Goal: Check status: Check status

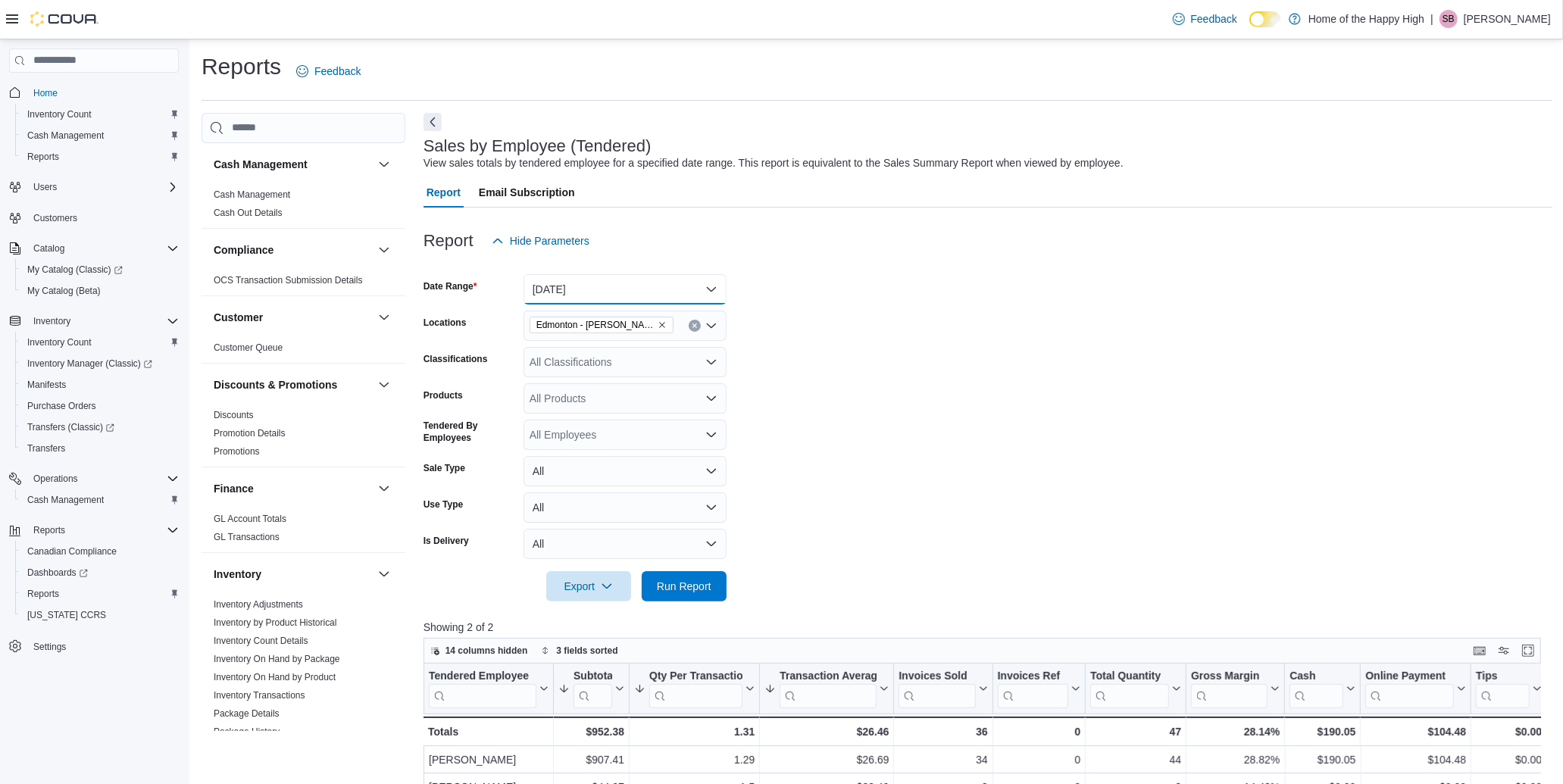
click at [576, 292] on button "[DATE]" at bounding box center [626, 290] width 203 height 30
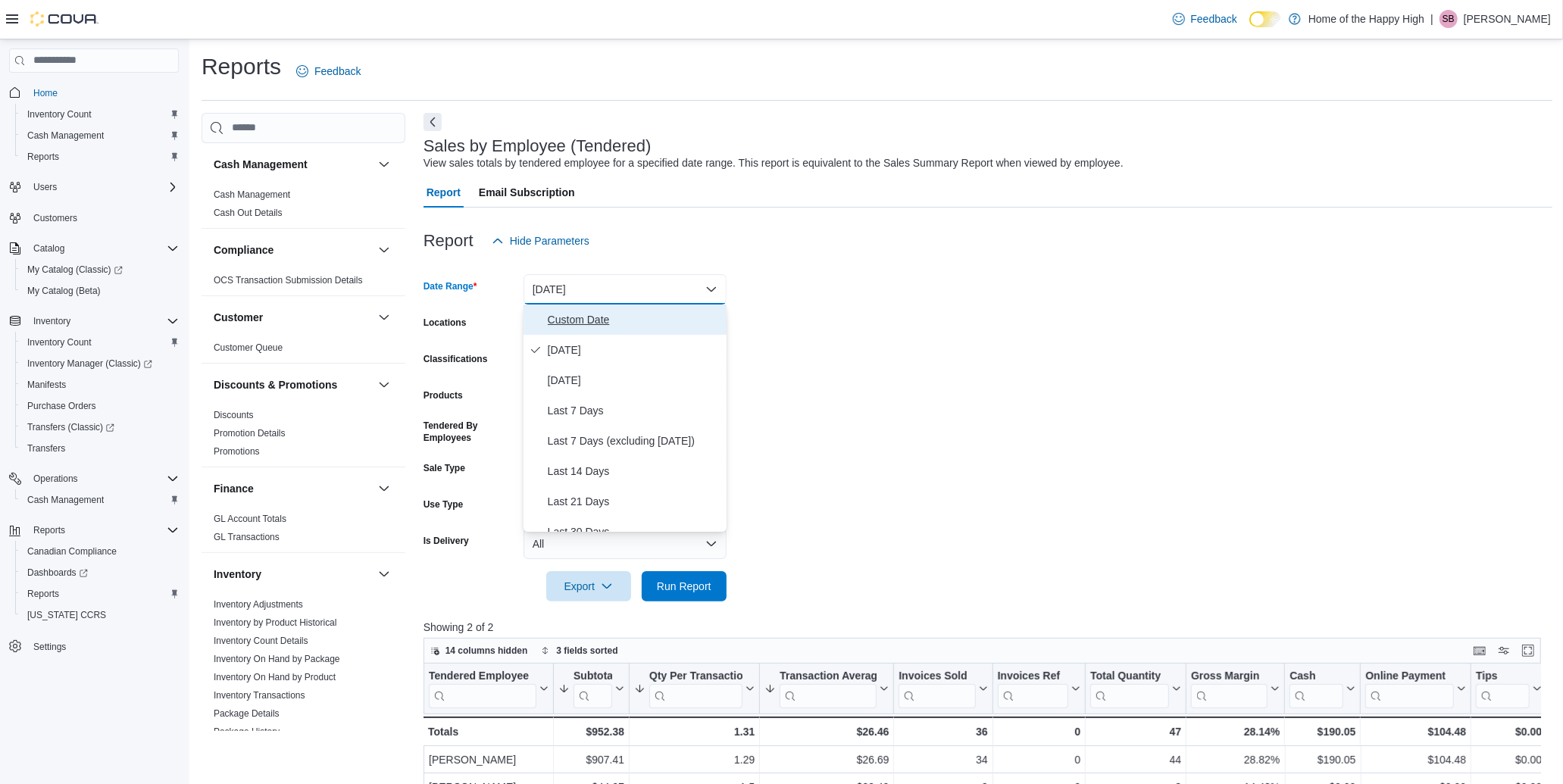
click at [578, 312] on span "Custom Date" at bounding box center [634, 319] width 173 height 18
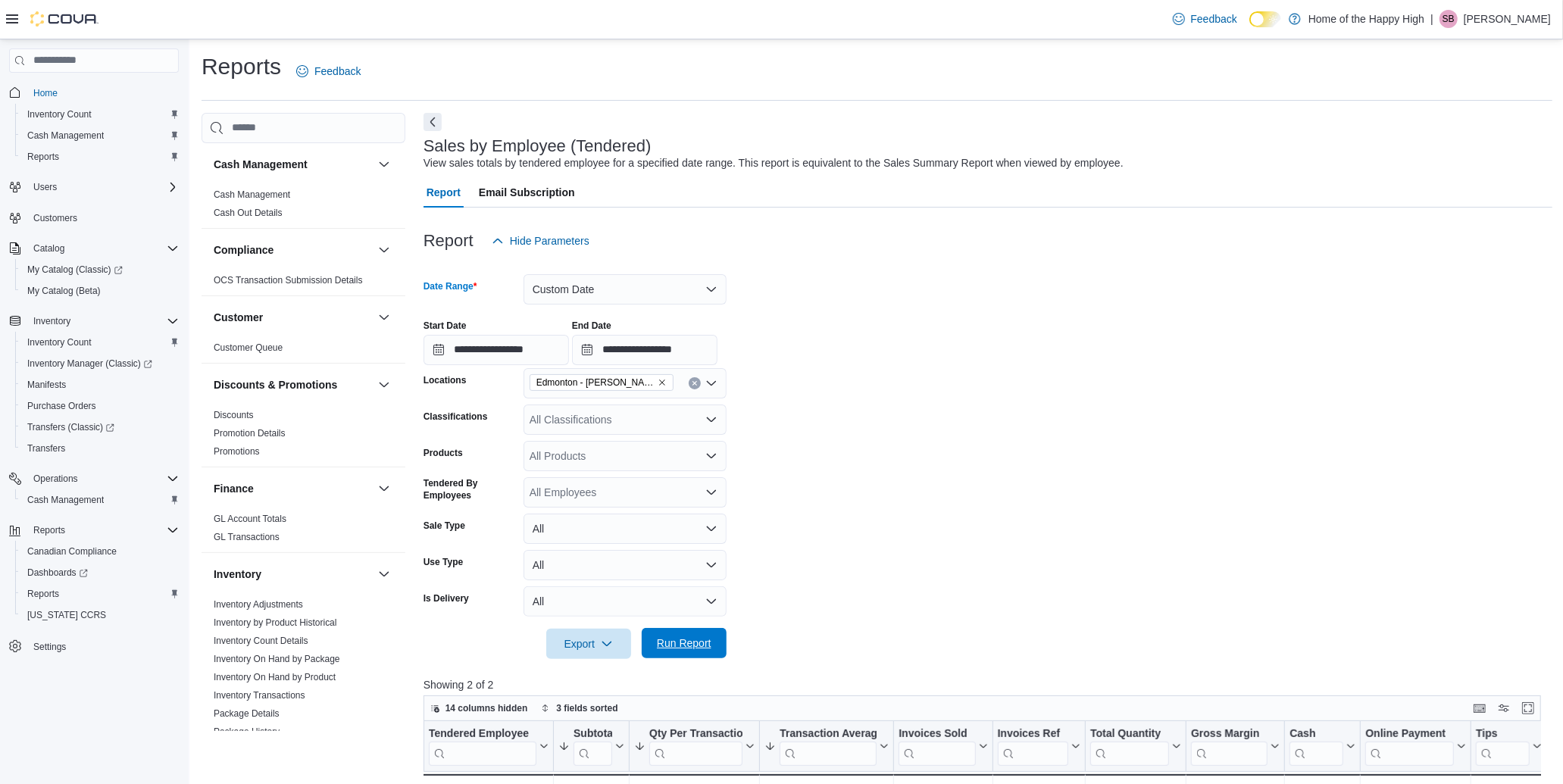
click at [693, 643] on span "Run Report" at bounding box center [684, 643] width 55 height 15
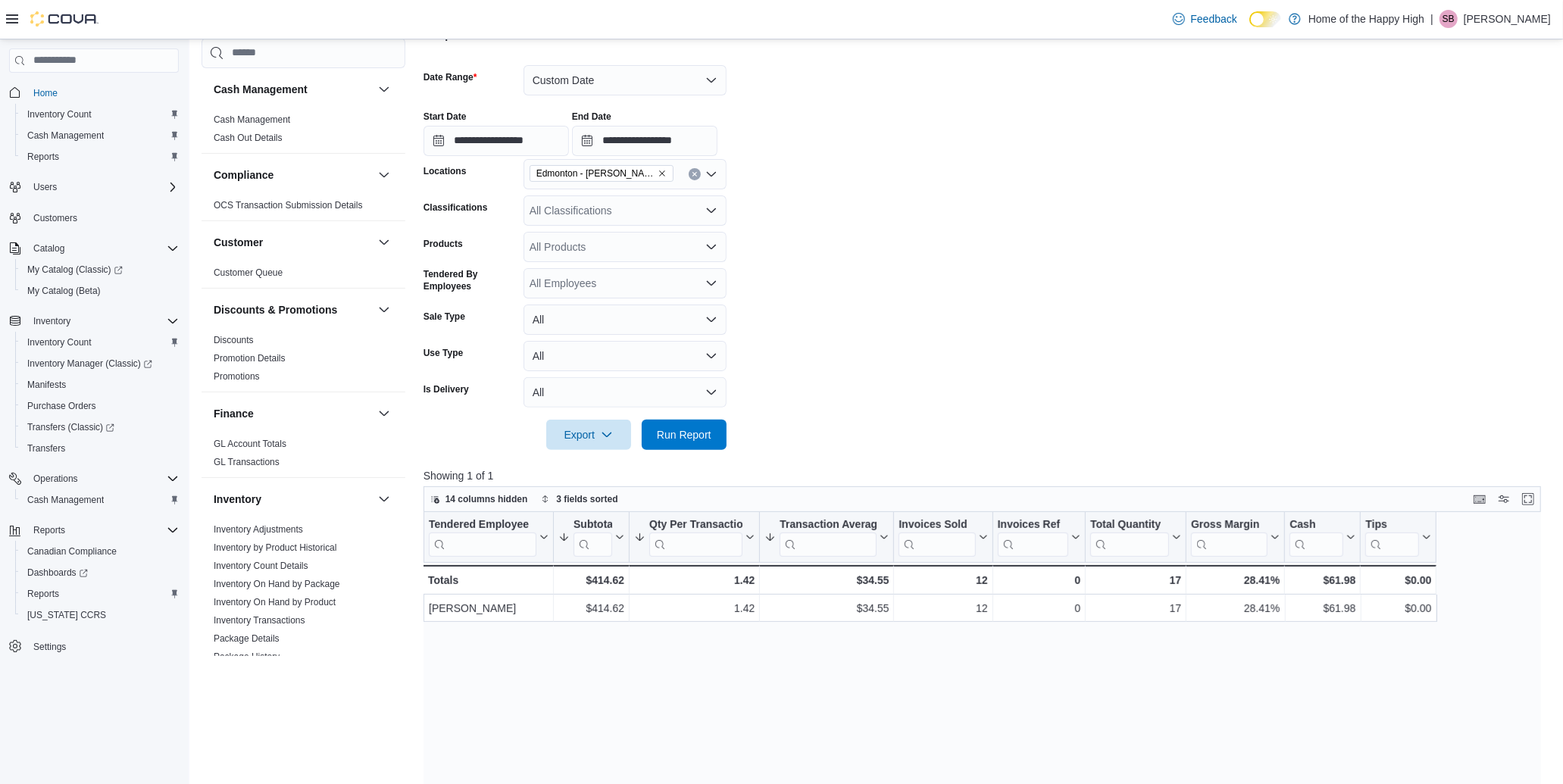
scroll to position [84, 0]
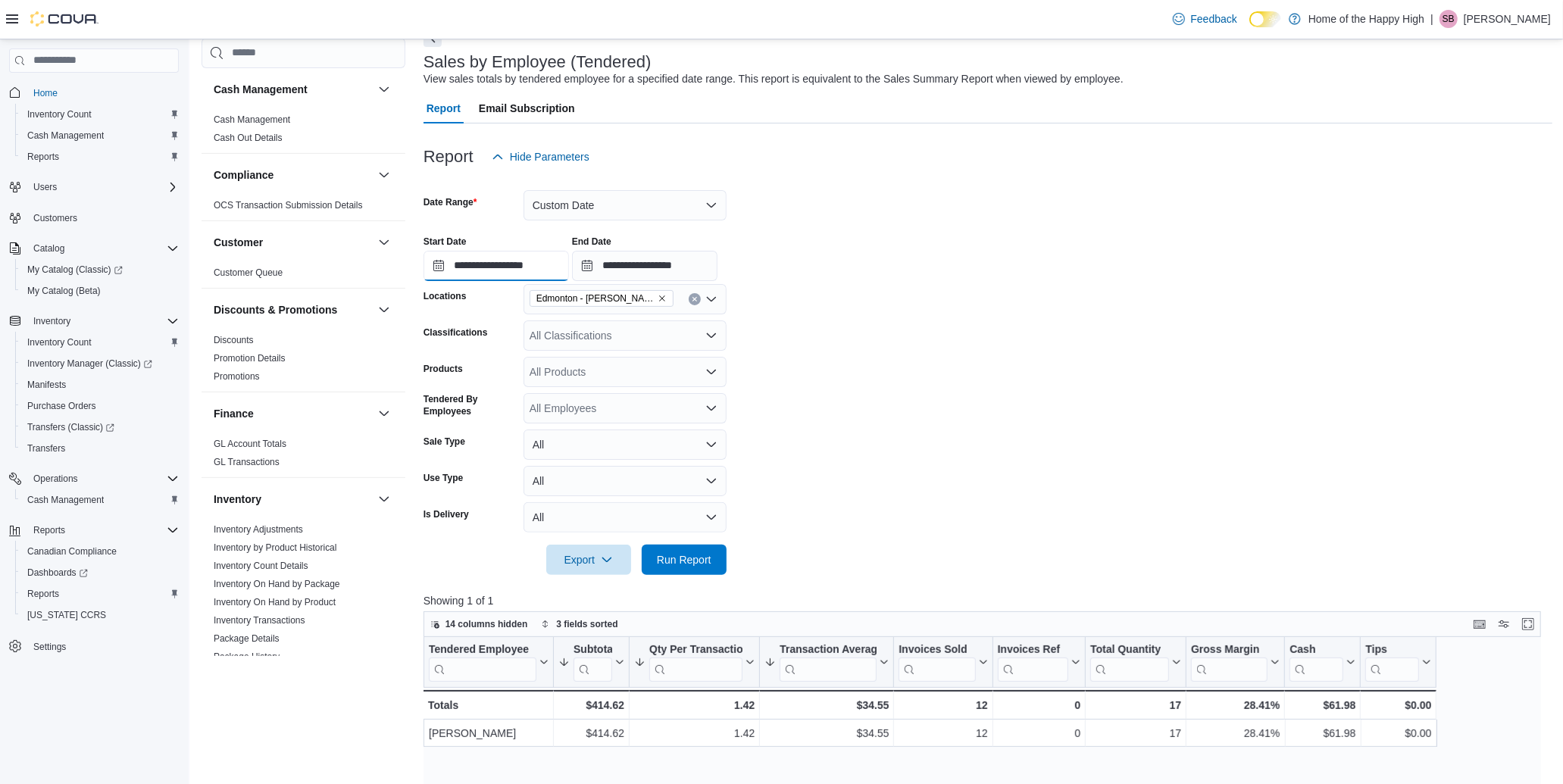
click at [552, 259] on input "**********" at bounding box center [496, 266] width 145 height 30
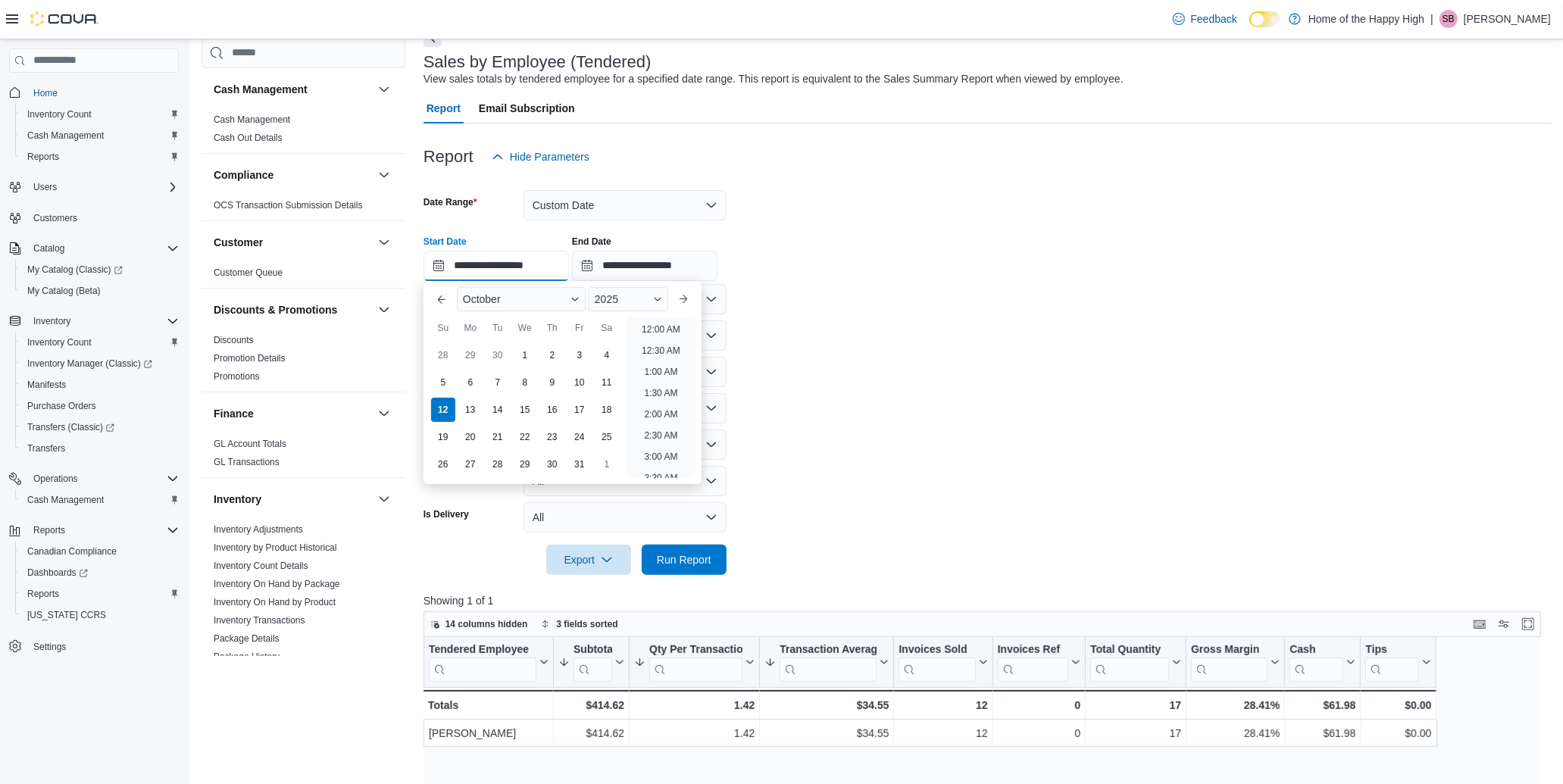
scroll to position [598, 0]
click at [662, 325] on li "2:00 PM" at bounding box center [661, 325] width 46 height 18
type input "**********"
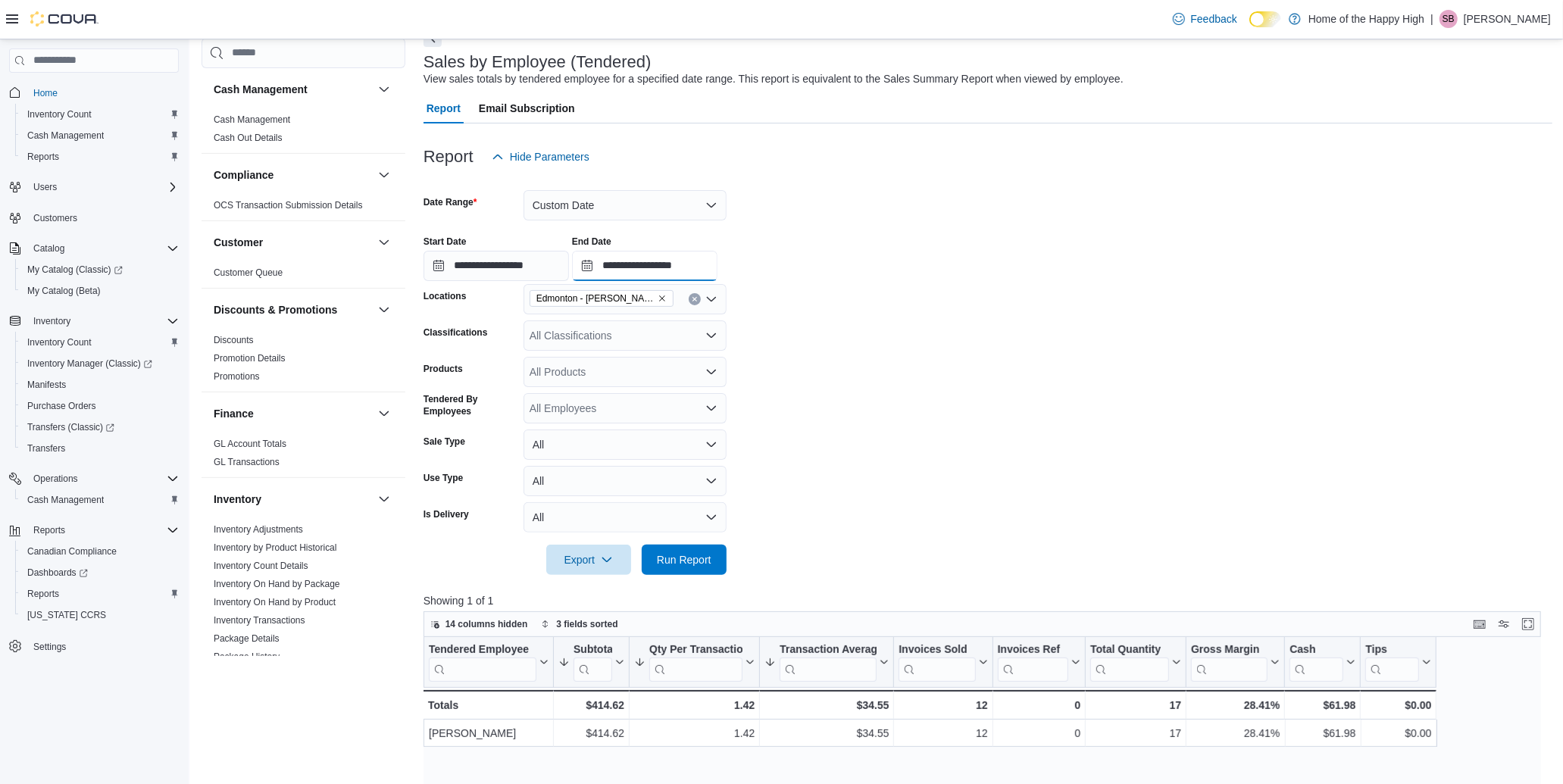
click at [718, 273] on input "**********" at bounding box center [645, 266] width 145 height 30
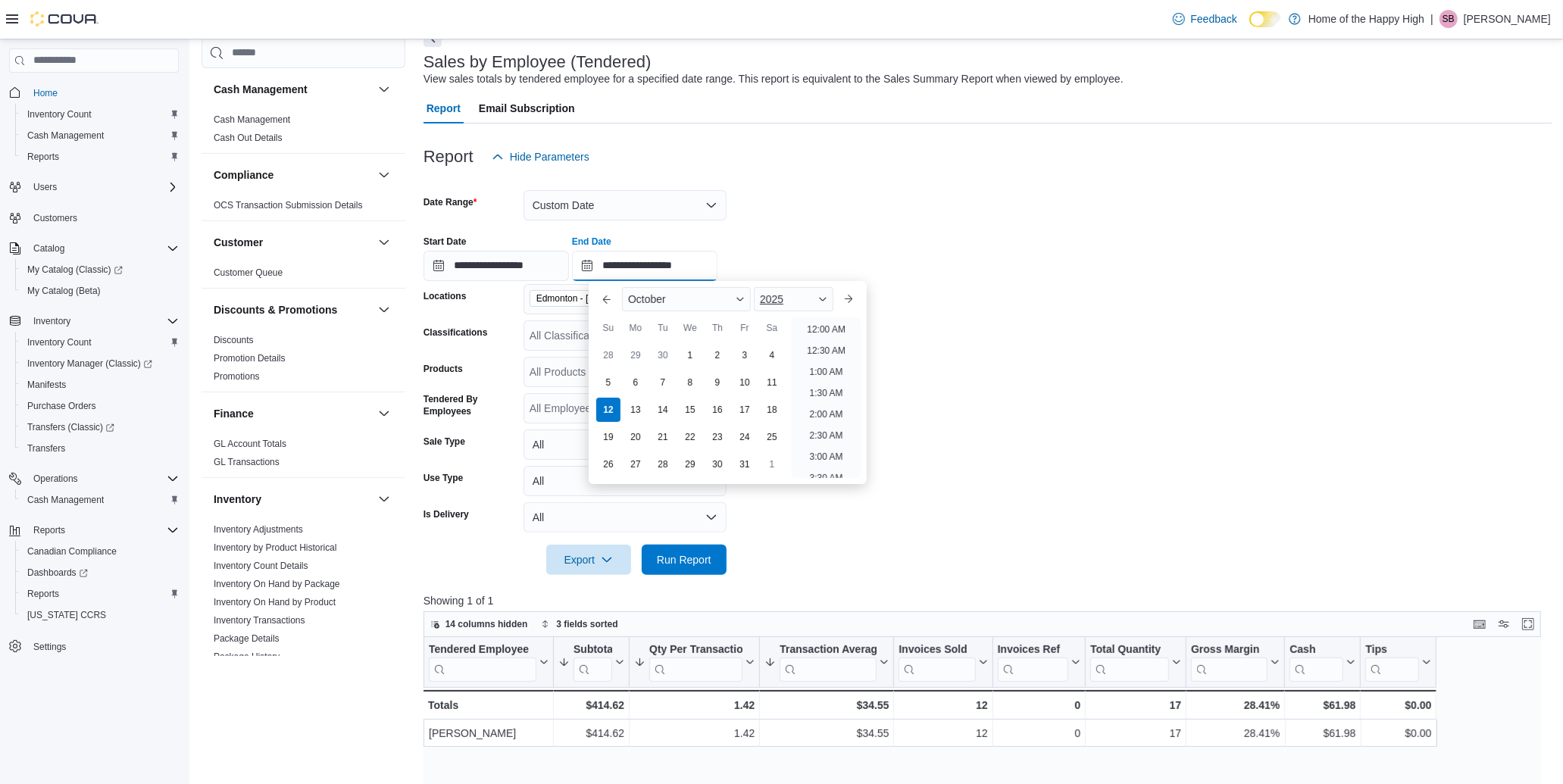
scroll to position [640, 0]
click at [818, 324] on li "3:00 PM" at bounding box center [826, 325] width 46 height 18
type input "**********"
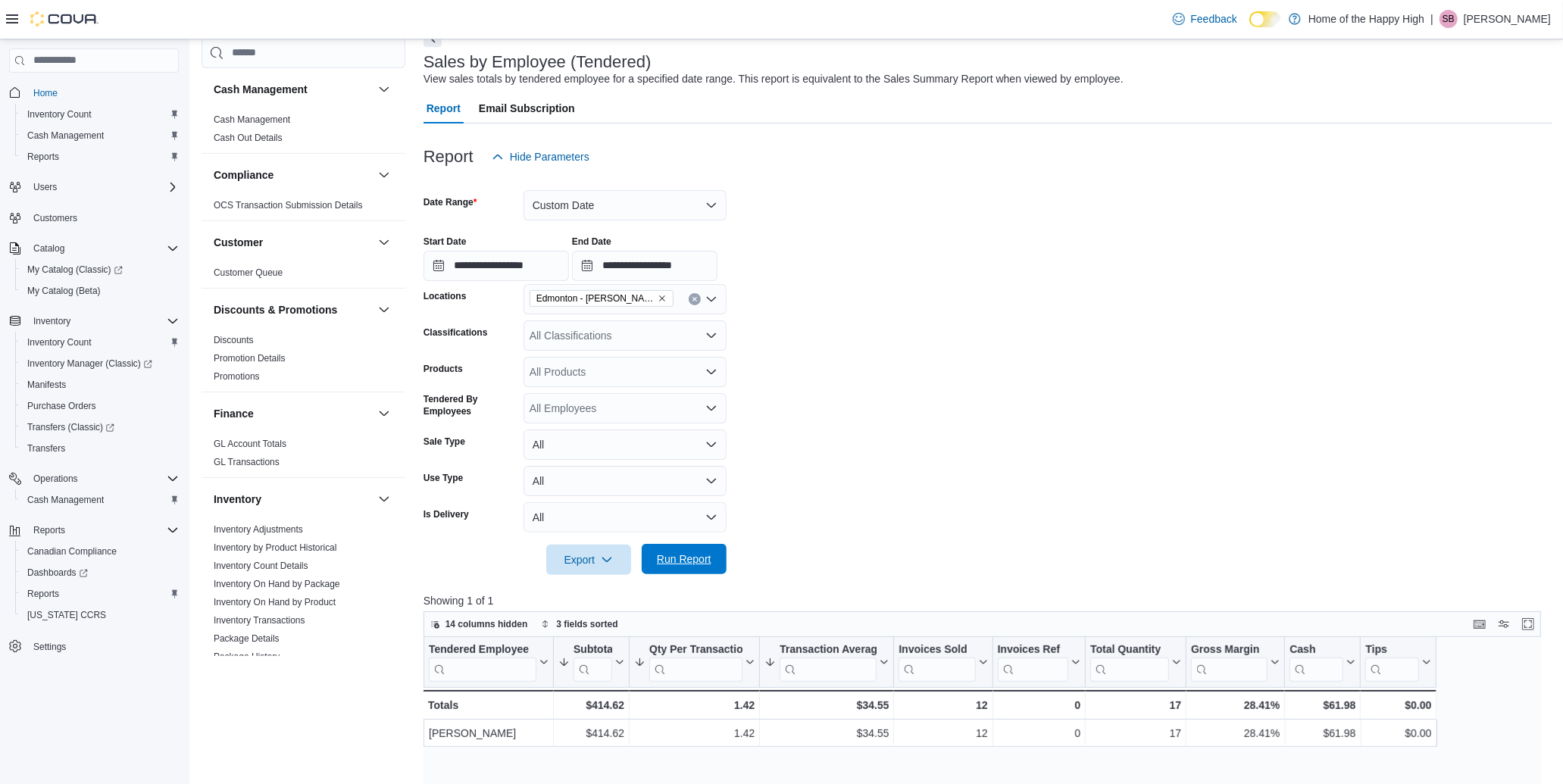
click at [672, 554] on span "Run Report" at bounding box center [684, 559] width 55 height 15
click at [688, 565] on span "Run Report" at bounding box center [684, 559] width 55 height 15
click at [684, 557] on span "Run Report" at bounding box center [684, 559] width 55 height 15
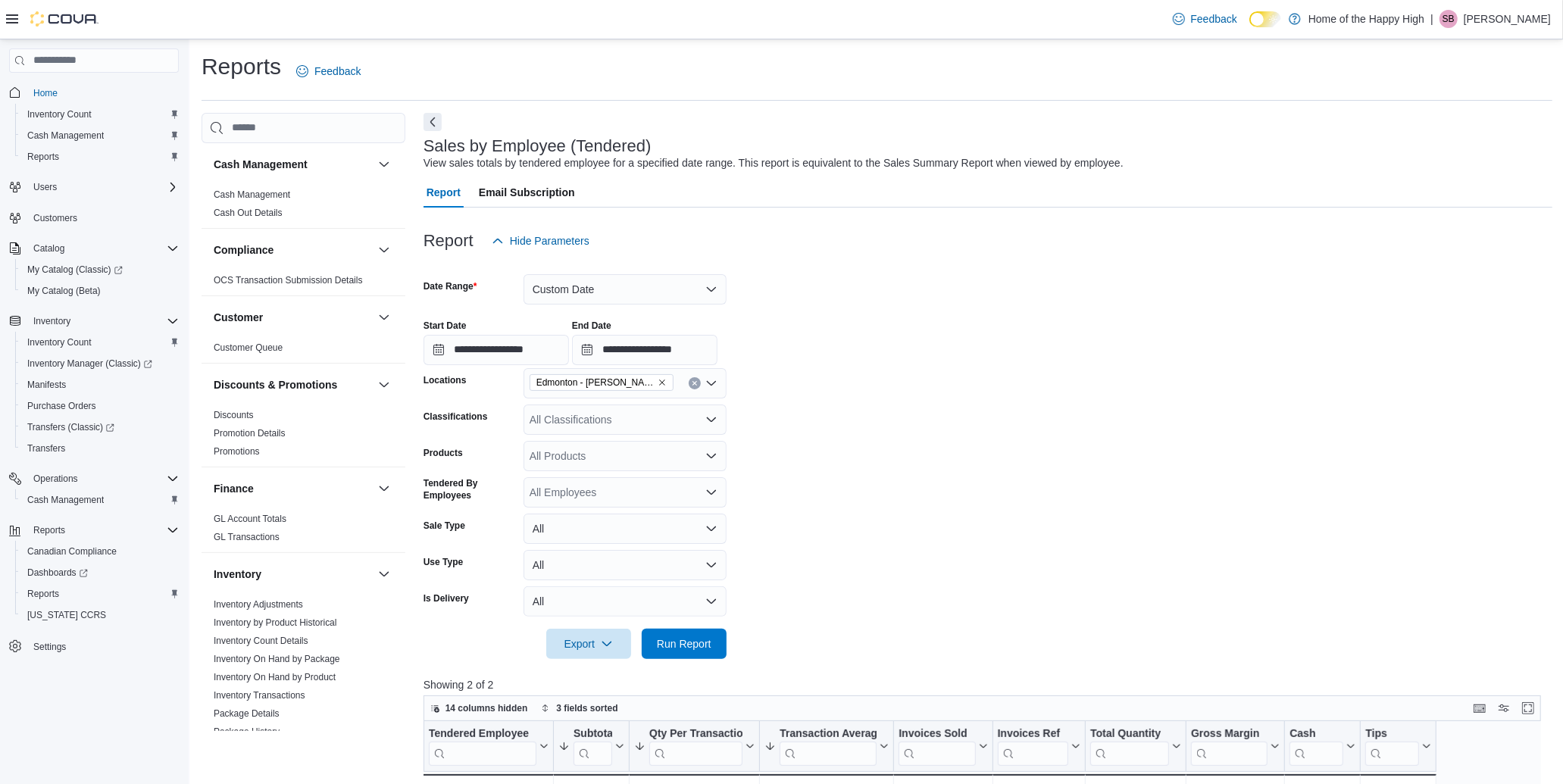
scroll to position [84, 0]
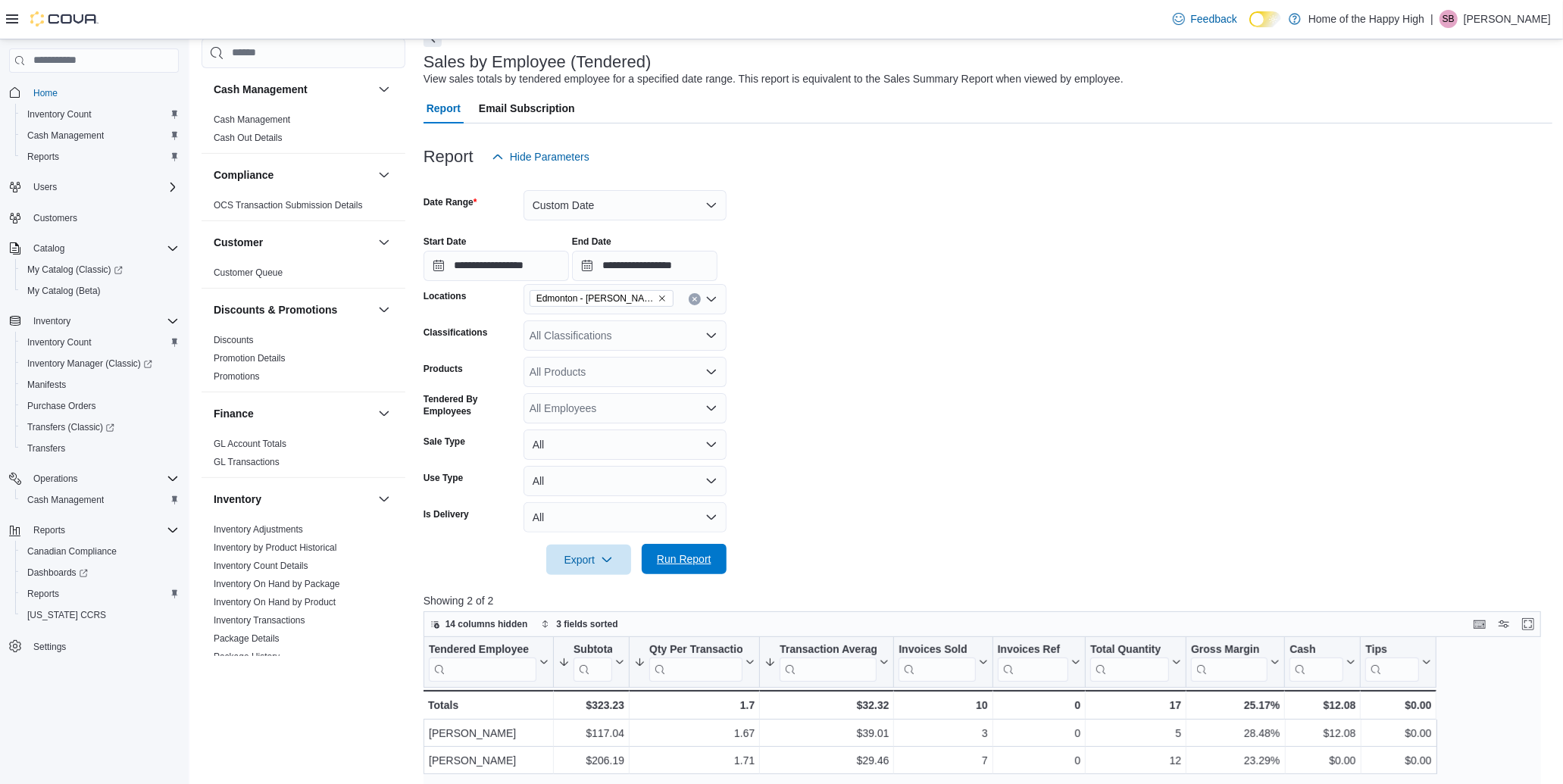
drag, startPoint x: 693, startPoint y: 561, endPoint x: 688, endPoint y: 574, distance: 13.9
click at [693, 564] on span "Run Report" at bounding box center [684, 559] width 55 height 15
drag, startPoint x: 668, startPoint y: 536, endPoint x: 672, endPoint y: 543, distance: 8.1
click at [668, 535] on div at bounding box center [988, 538] width 1129 height 12
click at [683, 568] on span "Run Report" at bounding box center [684, 559] width 67 height 30
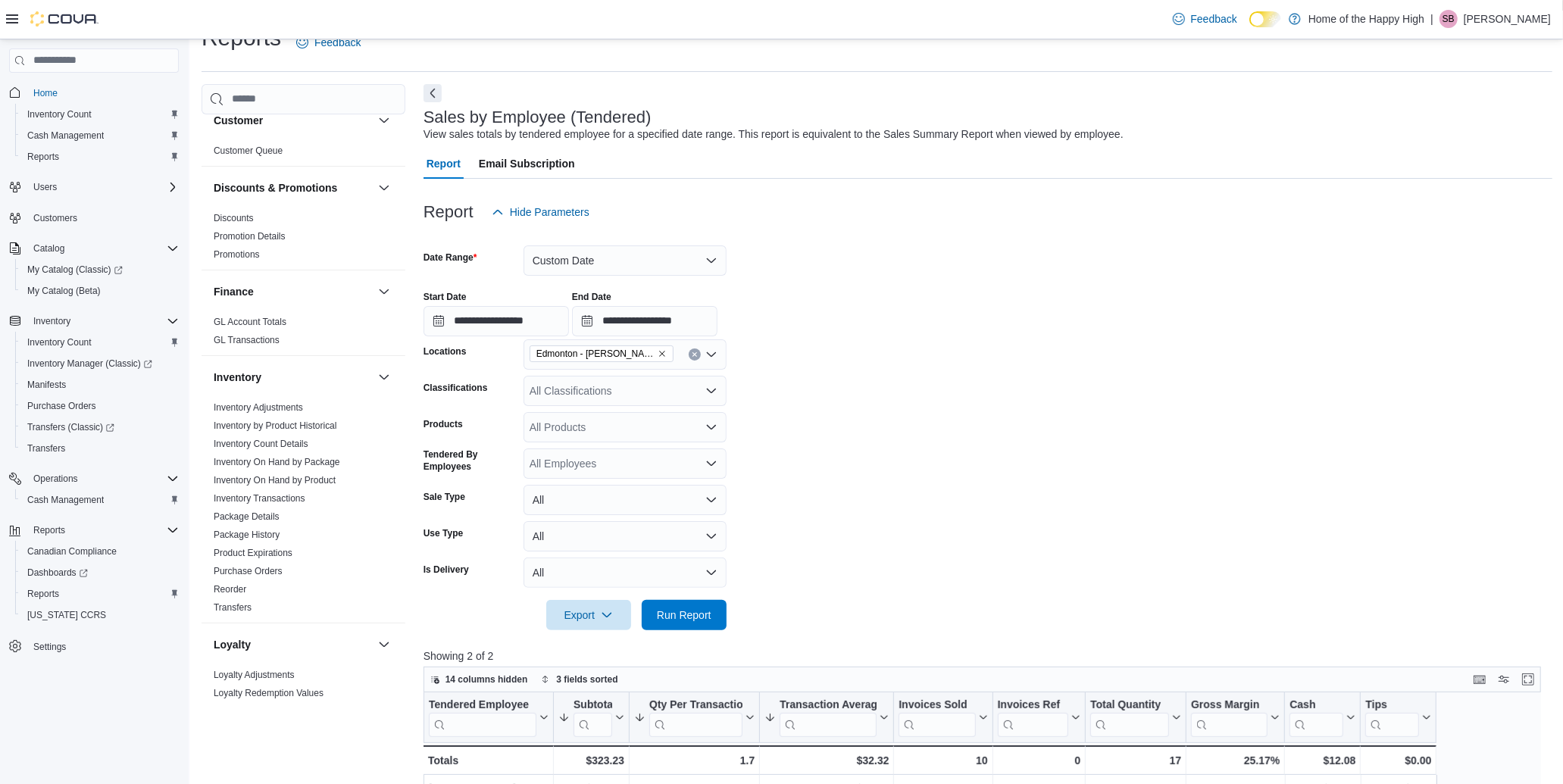
scroll to position [0, 0]
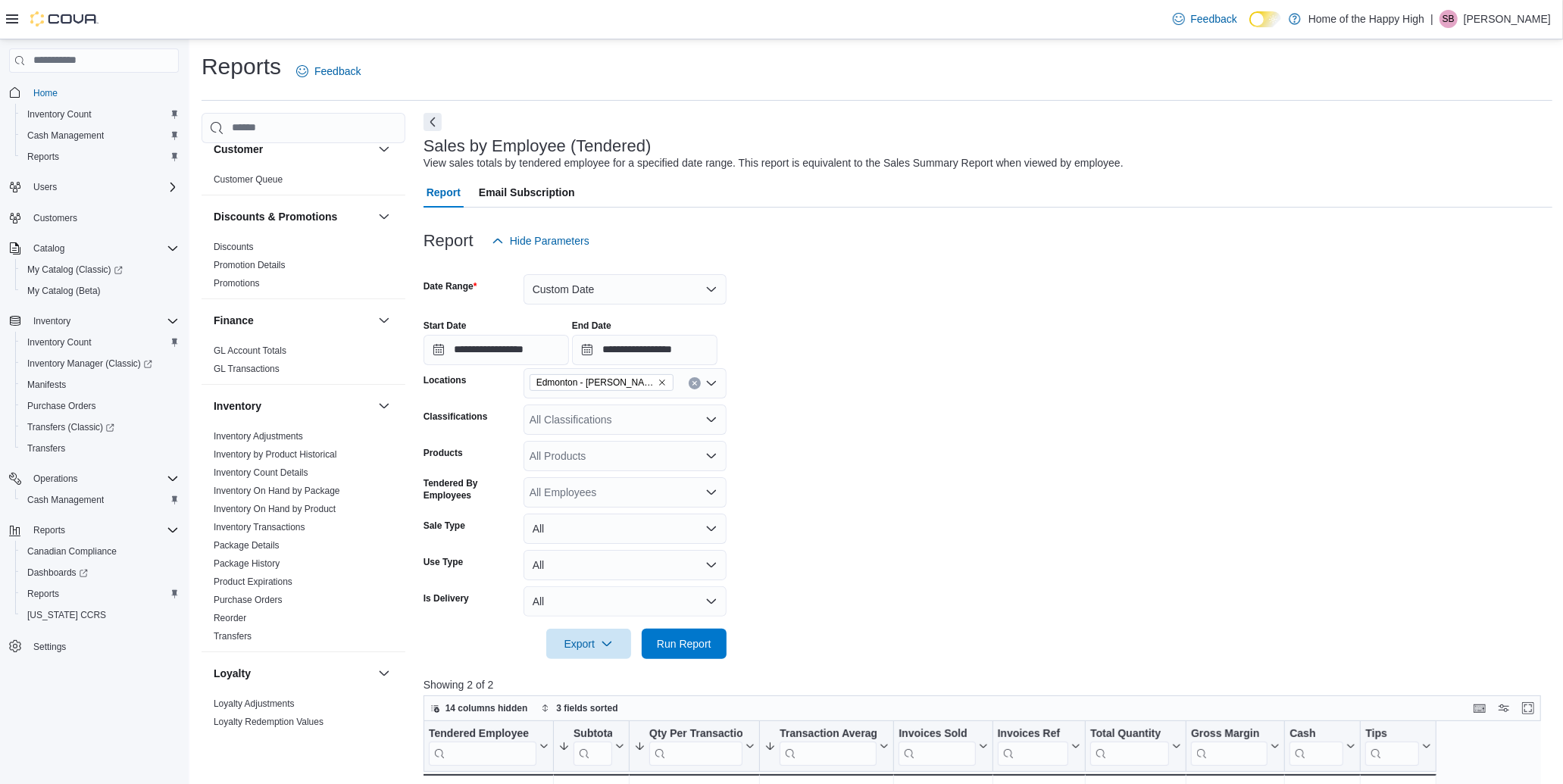
click at [1183, 360] on div "**********" at bounding box center [988, 336] width 1129 height 58
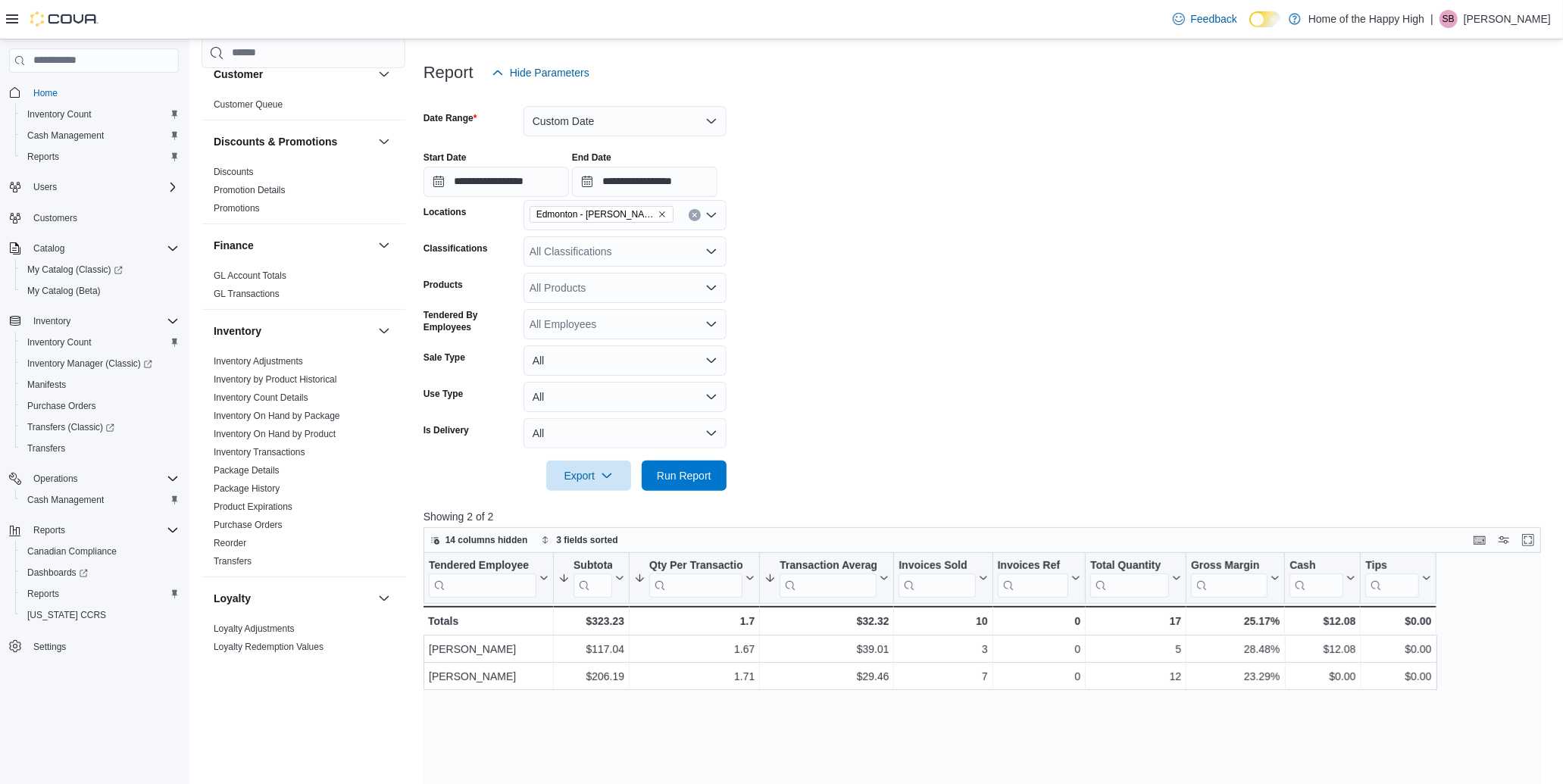
scroll to position [84, 0]
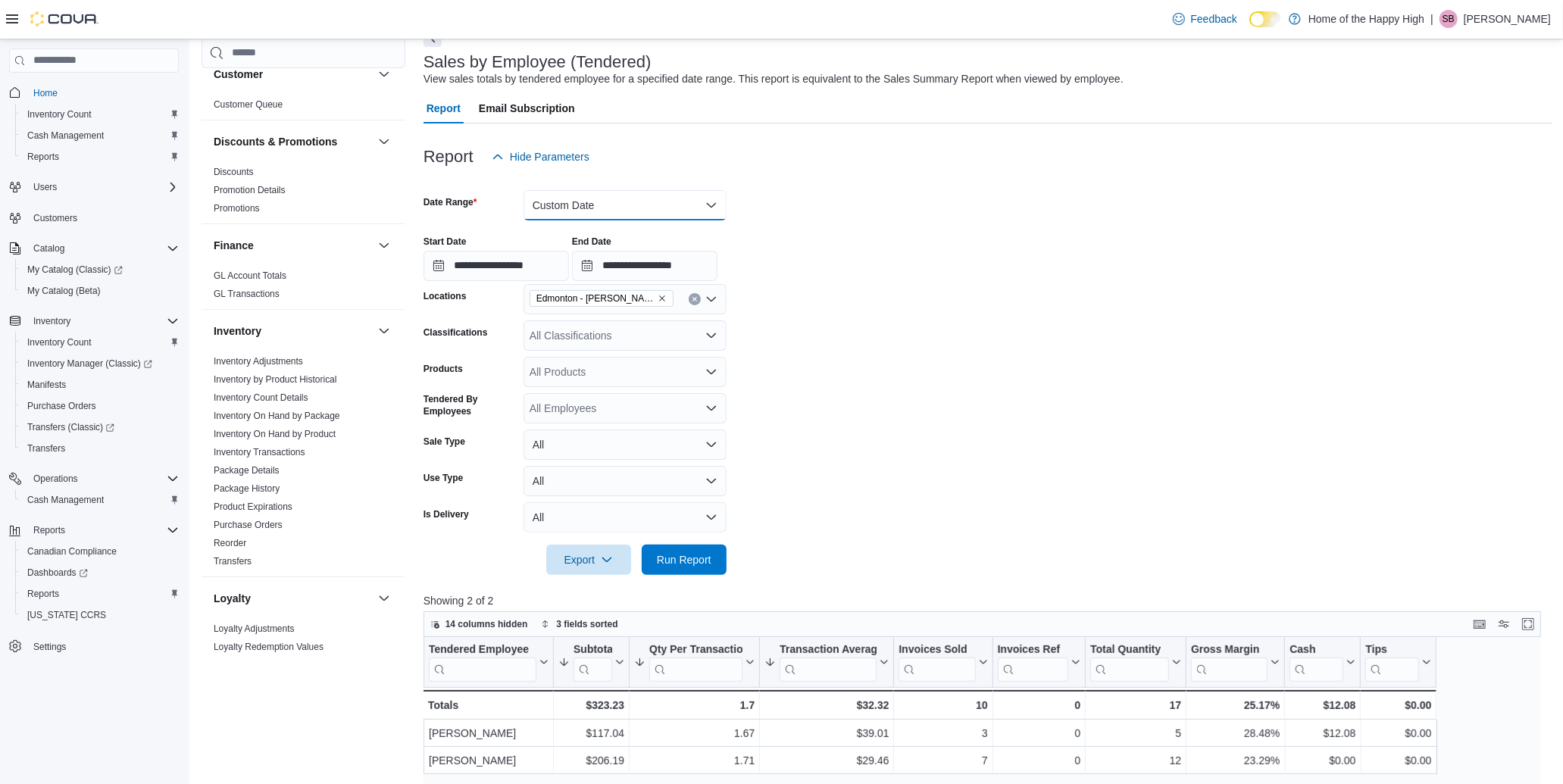
click at [583, 210] on button "Custom Date" at bounding box center [626, 206] width 203 height 30
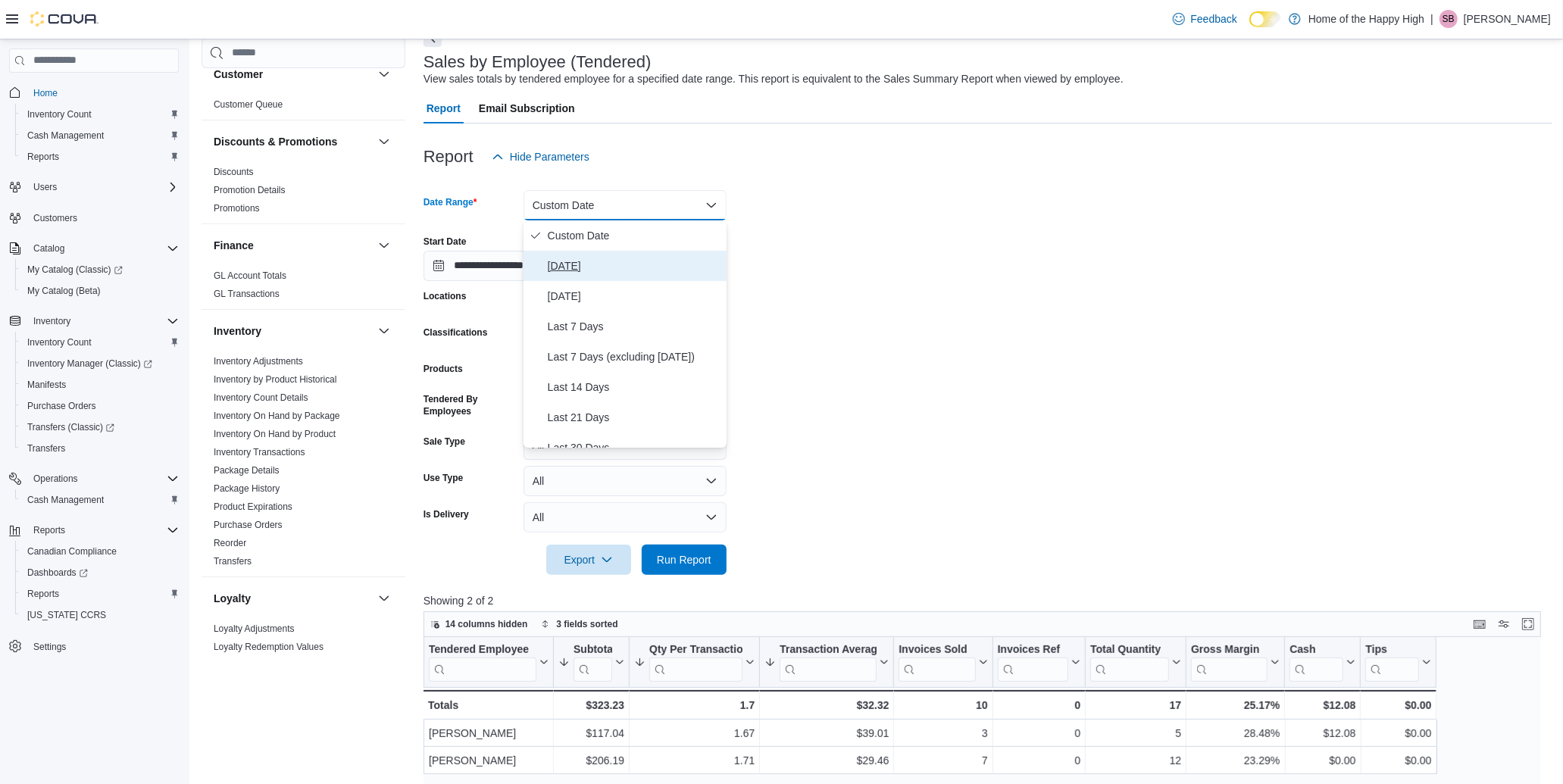
click at [578, 263] on span "[DATE]" at bounding box center [634, 266] width 173 height 18
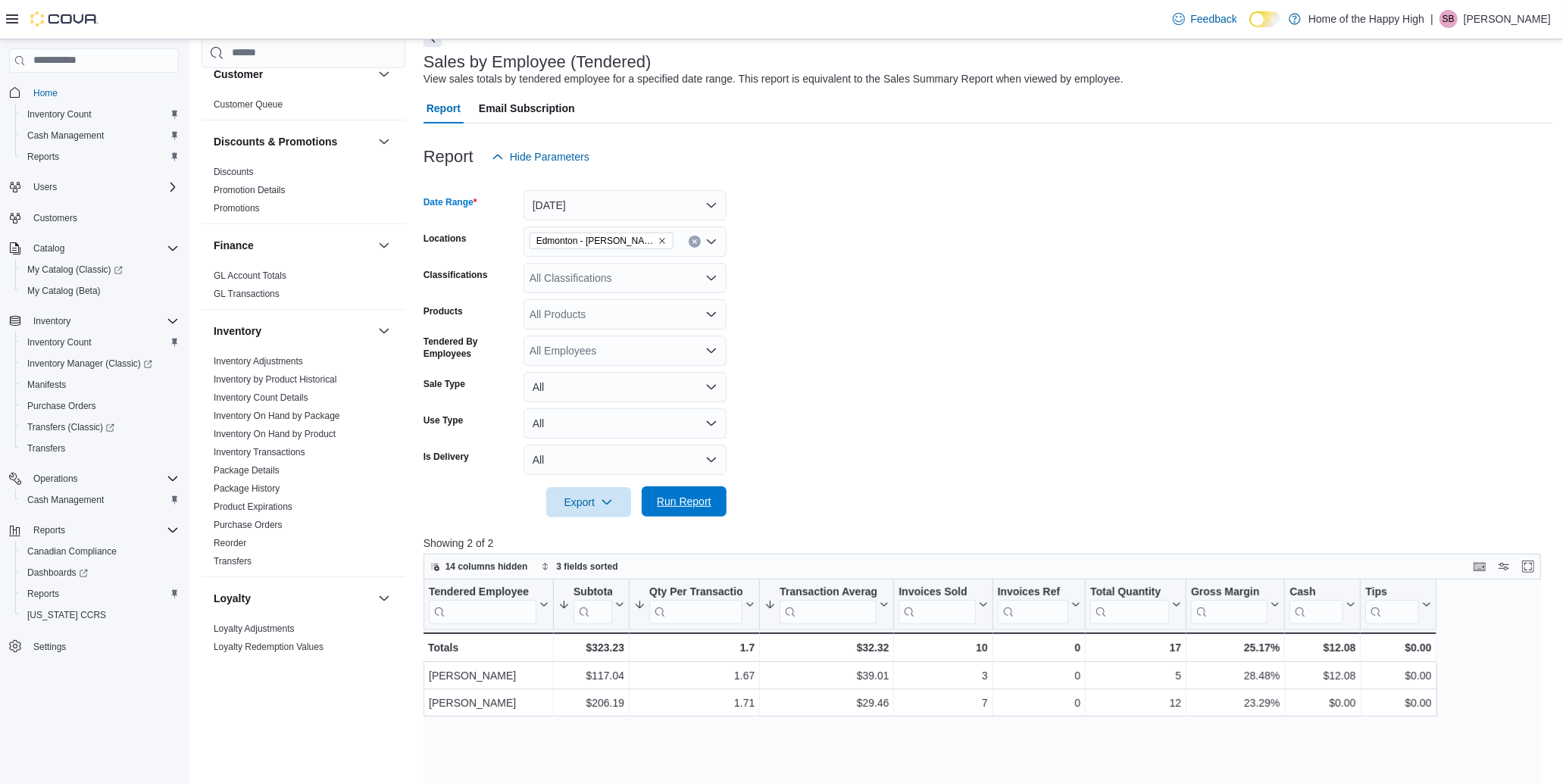
click at [691, 502] on span "Run Report" at bounding box center [684, 501] width 55 height 15
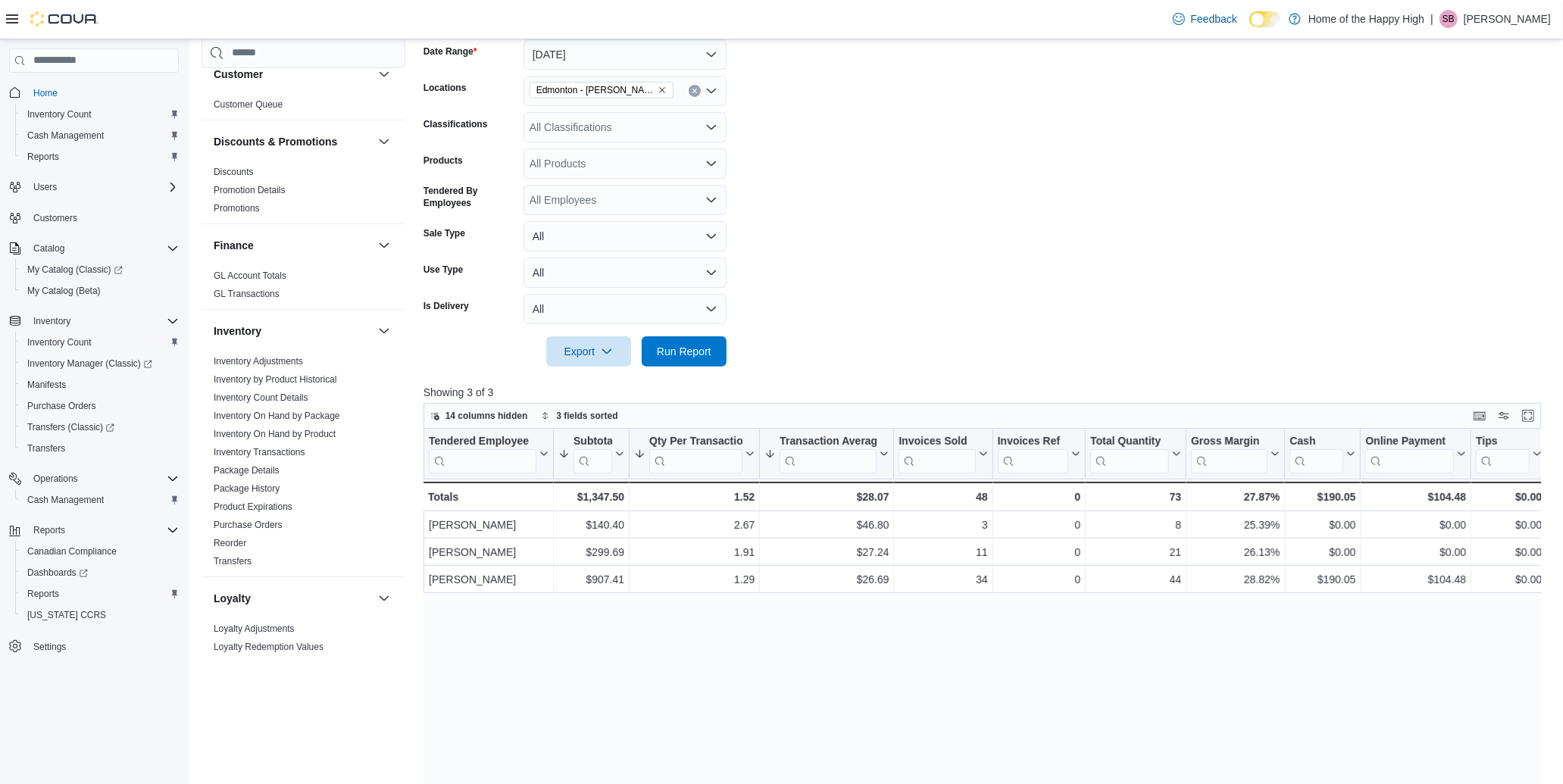
scroll to position [252, 0]
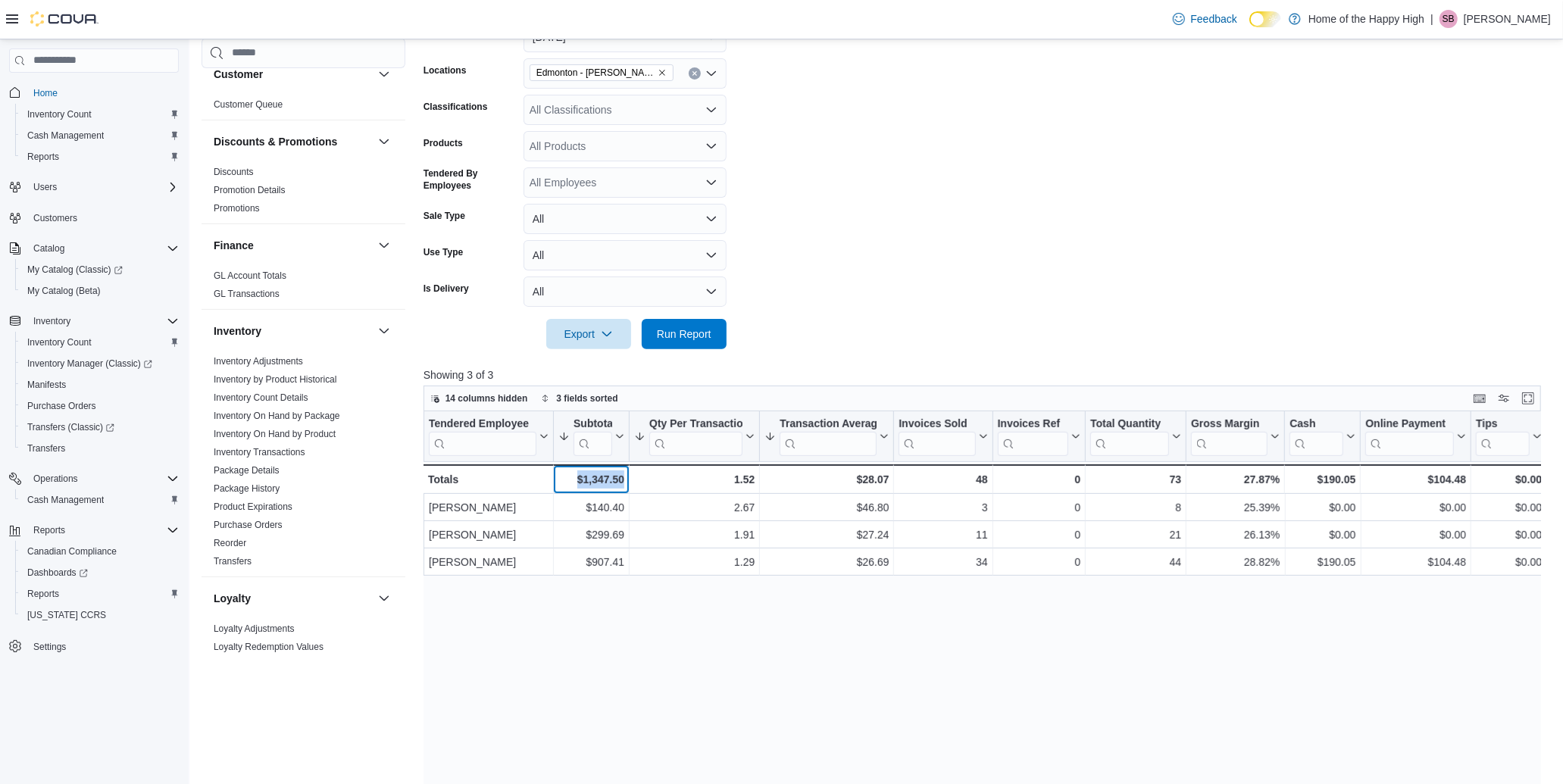
drag, startPoint x: 574, startPoint y: 476, endPoint x: 632, endPoint y: 476, distance: 58.0
click at [632, 476] on div "Totals - Tendered Employee, column 1, row 4 $1,347.50 - Subtotal, column 2, row…" at bounding box center [986, 478] width 1124 height 29
click at [972, 228] on form "Date Range [DATE] Locations [GEOGRAPHIC_DATA] - [PERSON_NAME] Way - Fire & Flow…" at bounding box center [988, 176] width 1129 height 345
click at [679, 339] on span "Run Report" at bounding box center [684, 332] width 55 height 15
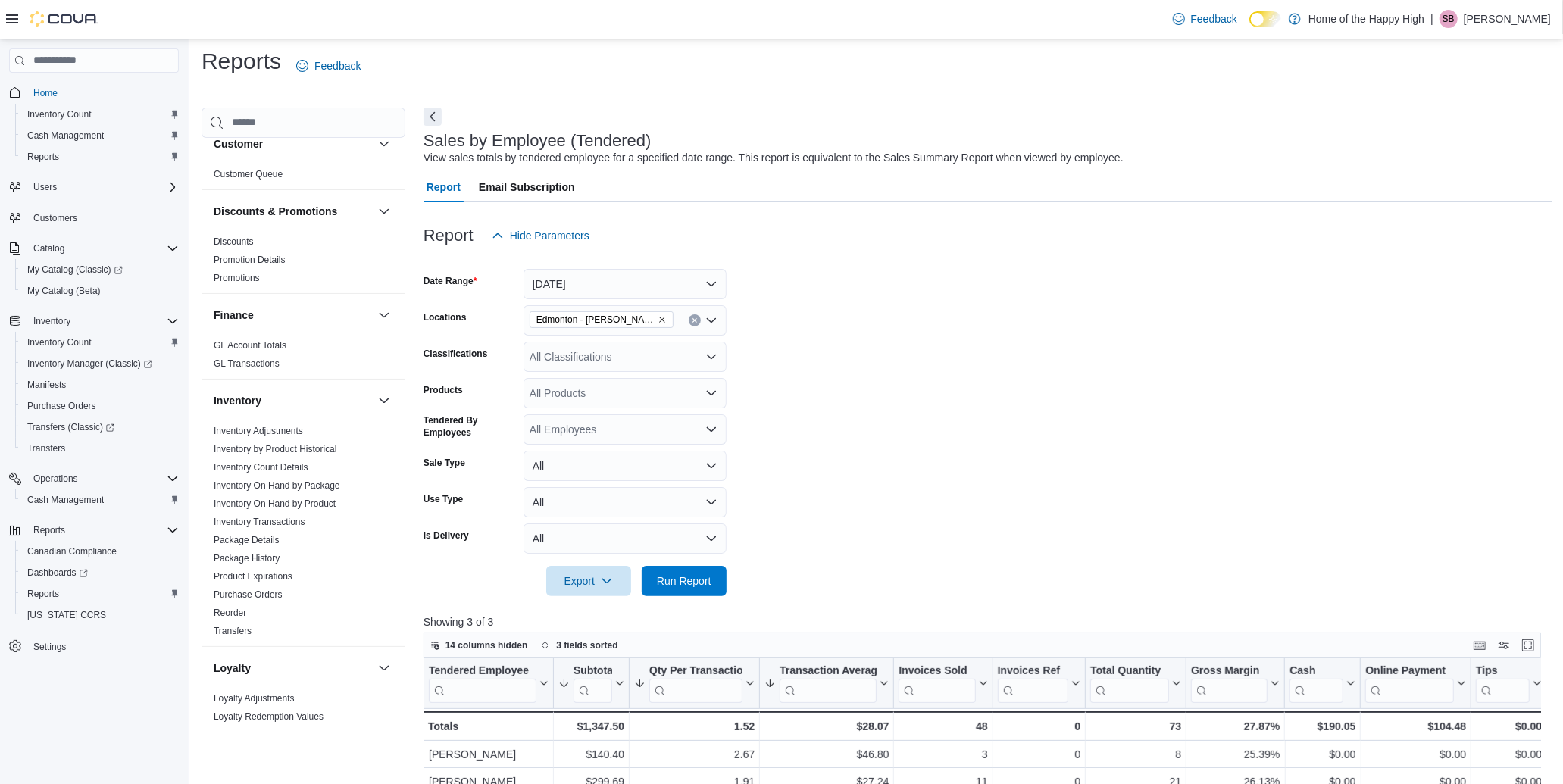
scroll to position [0, 0]
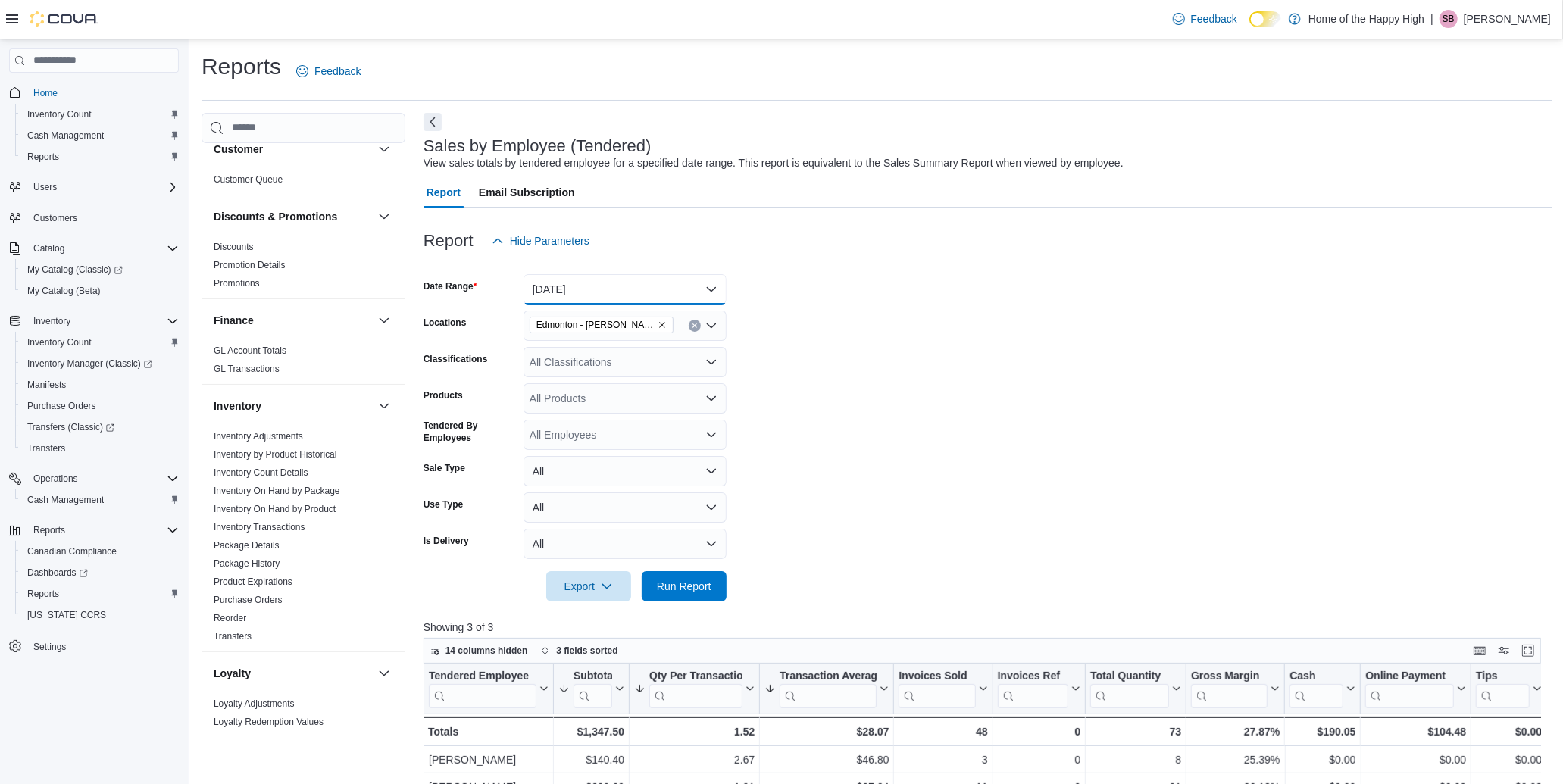
click at [634, 295] on button "[DATE]" at bounding box center [626, 290] width 203 height 30
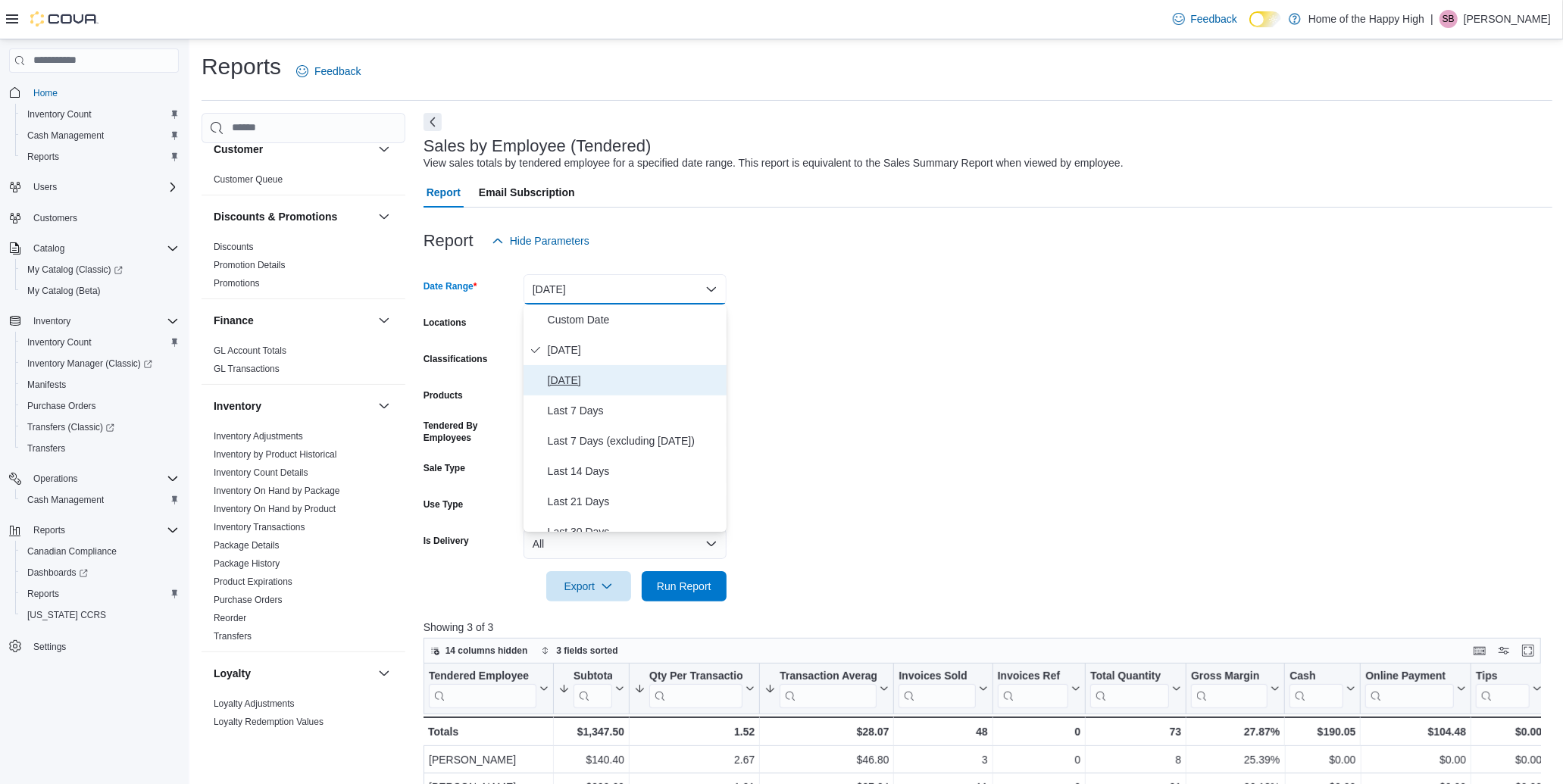
click at [579, 380] on span "[DATE]" at bounding box center [634, 380] width 173 height 18
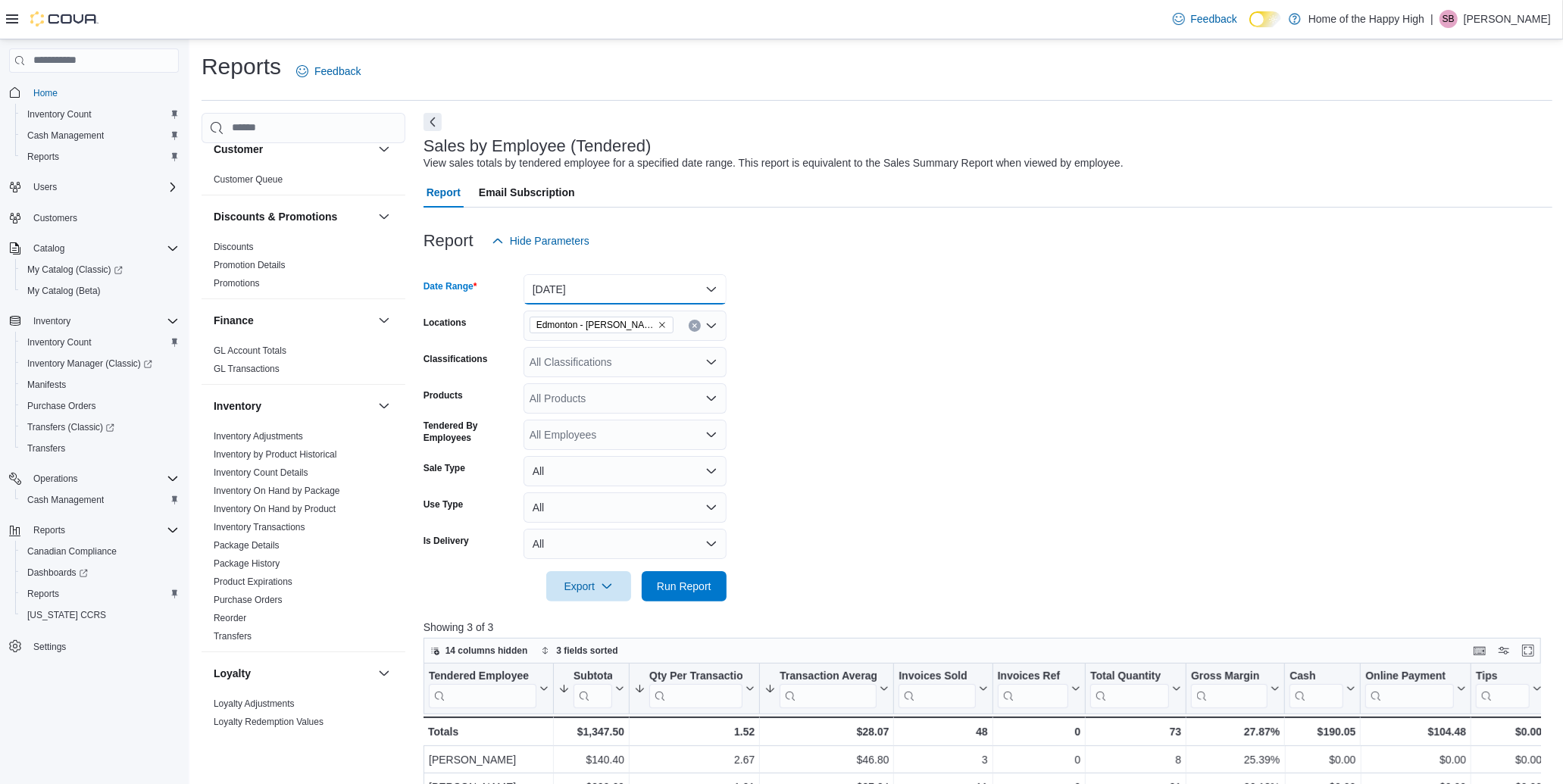
click at [634, 296] on button "[DATE]" at bounding box center [626, 290] width 203 height 30
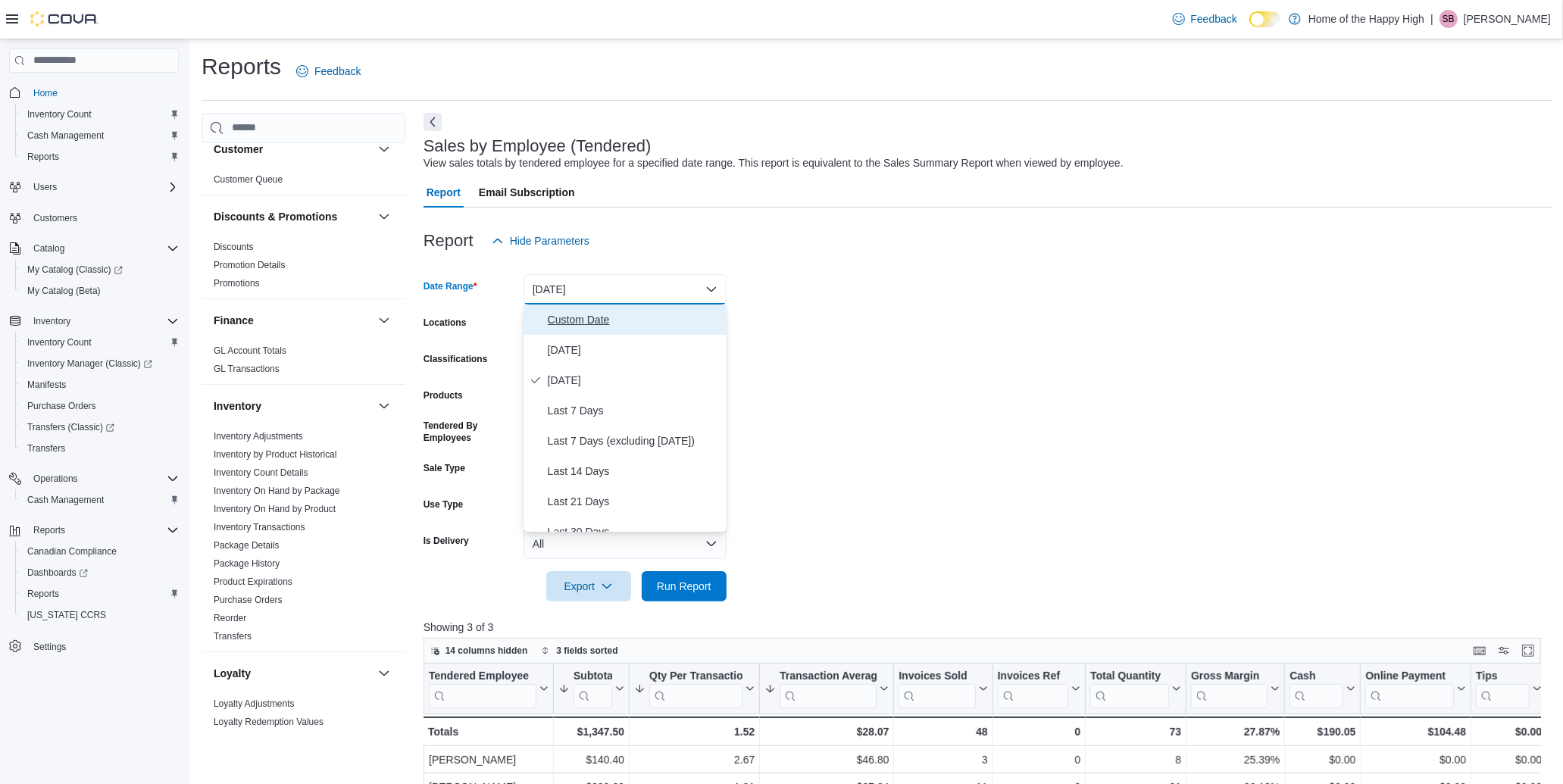
click at [609, 320] on span "Custom Date" at bounding box center [634, 319] width 173 height 18
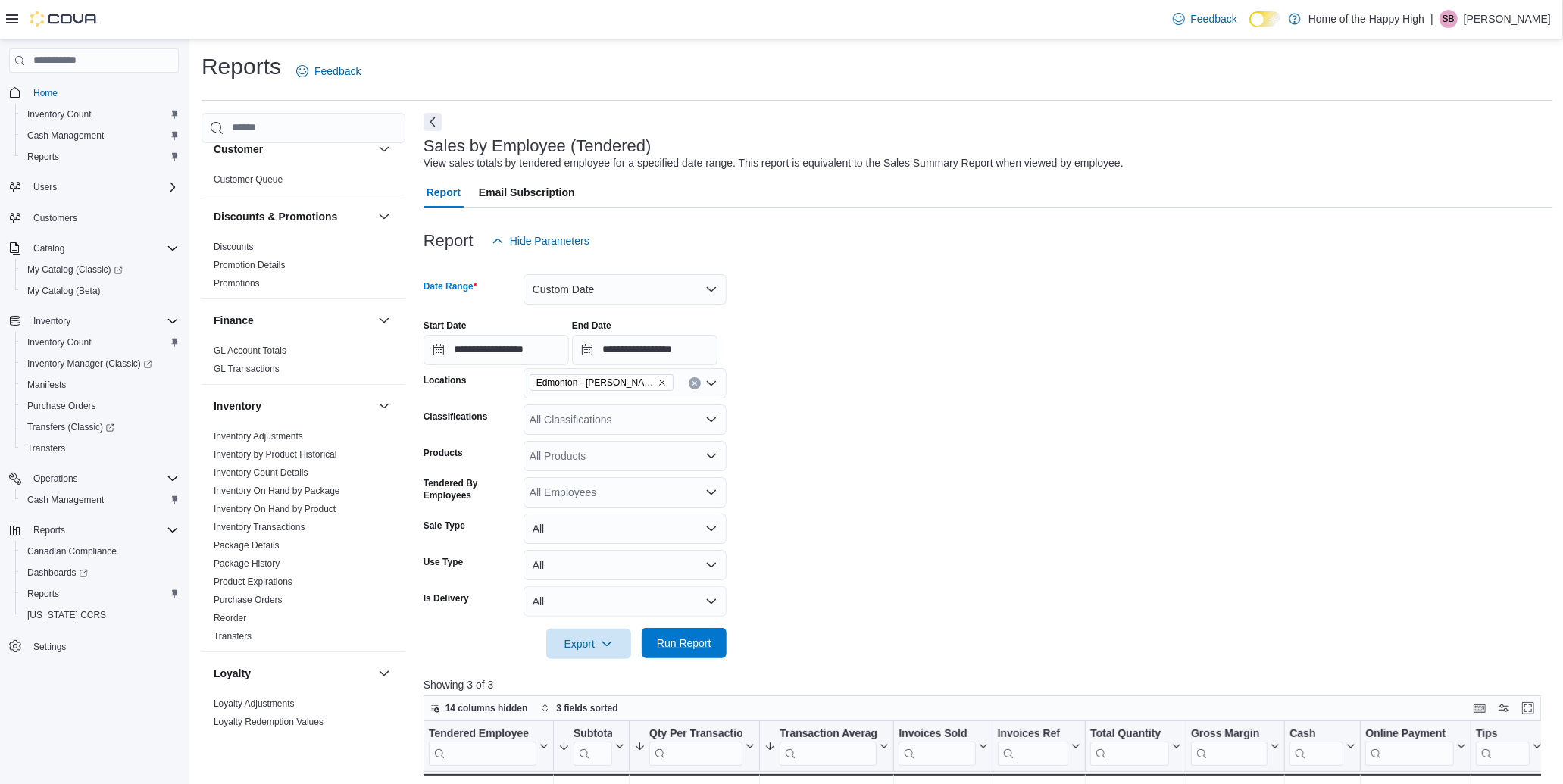
click at [684, 647] on span "Run Report" at bounding box center [684, 643] width 55 height 15
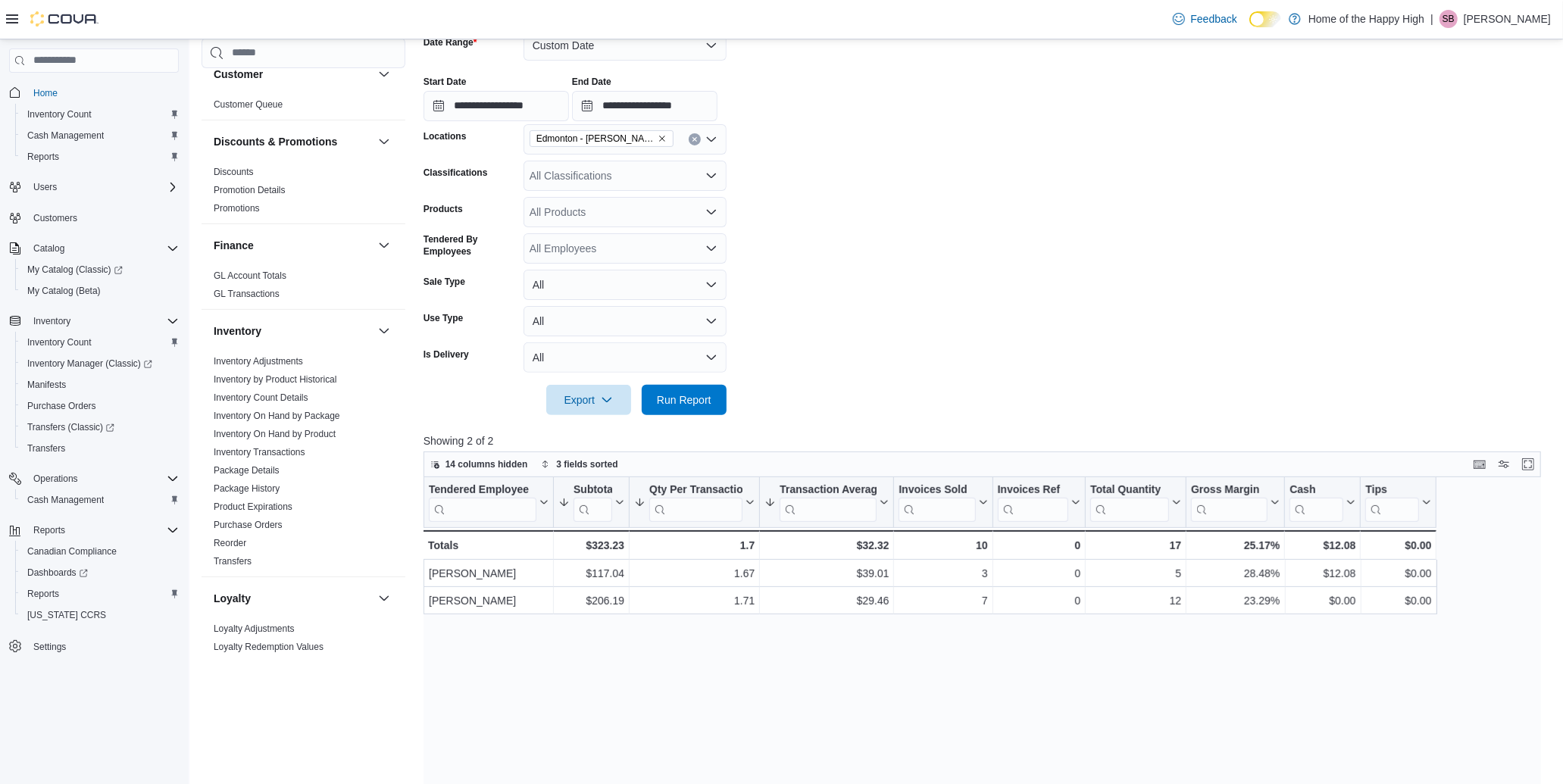
scroll to position [84, 0]
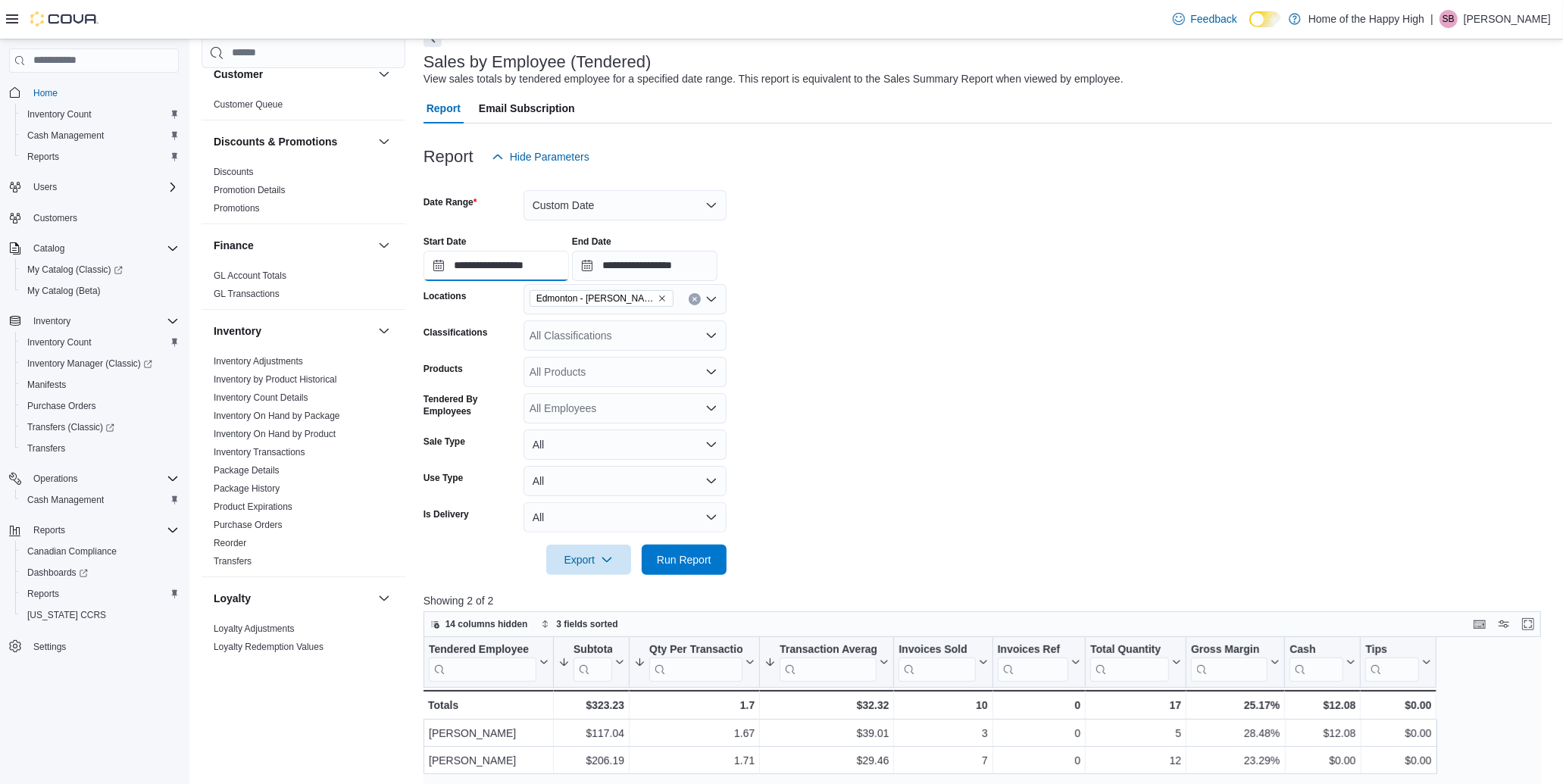
click at [541, 273] on input "**********" at bounding box center [496, 266] width 145 height 30
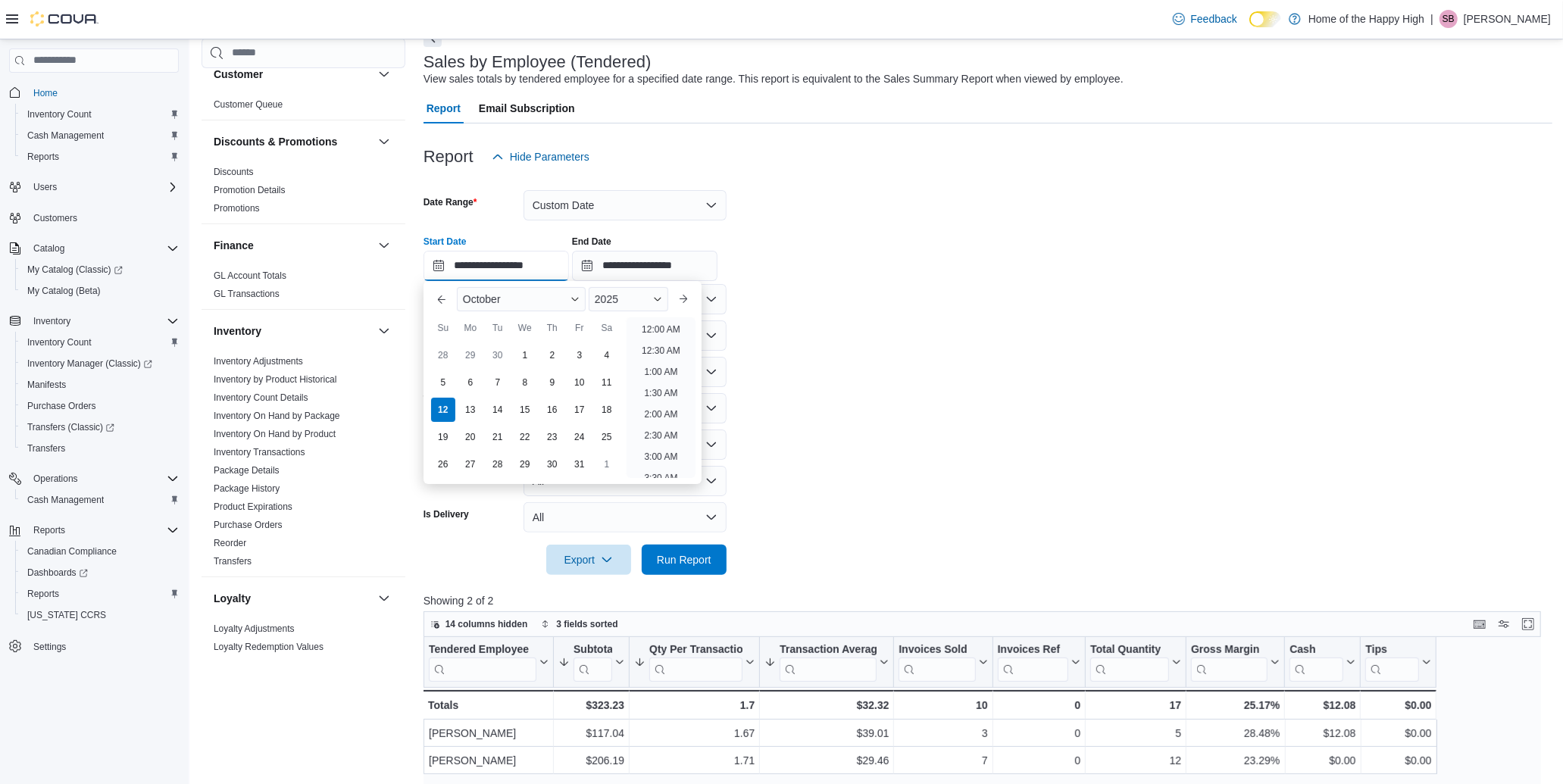
scroll to position [640, 0]
click at [671, 321] on li "3:00 PM" at bounding box center [661, 325] width 46 height 18
type input "**********"
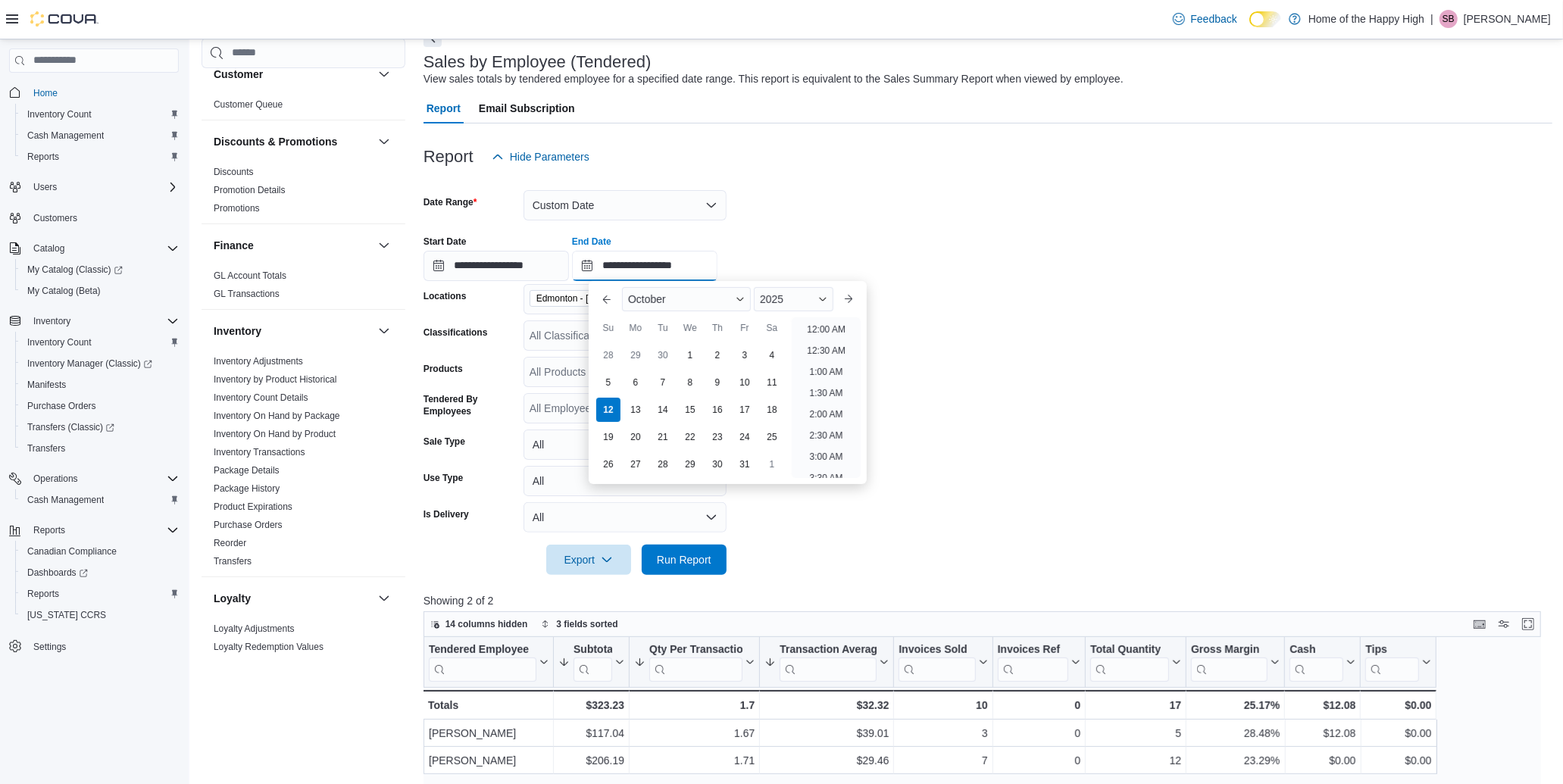
click at [718, 267] on input "**********" at bounding box center [645, 266] width 145 height 30
click at [818, 325] on li "4:00 PM" at bounding box center [826, 325] width 46 height 18
type input "**********"
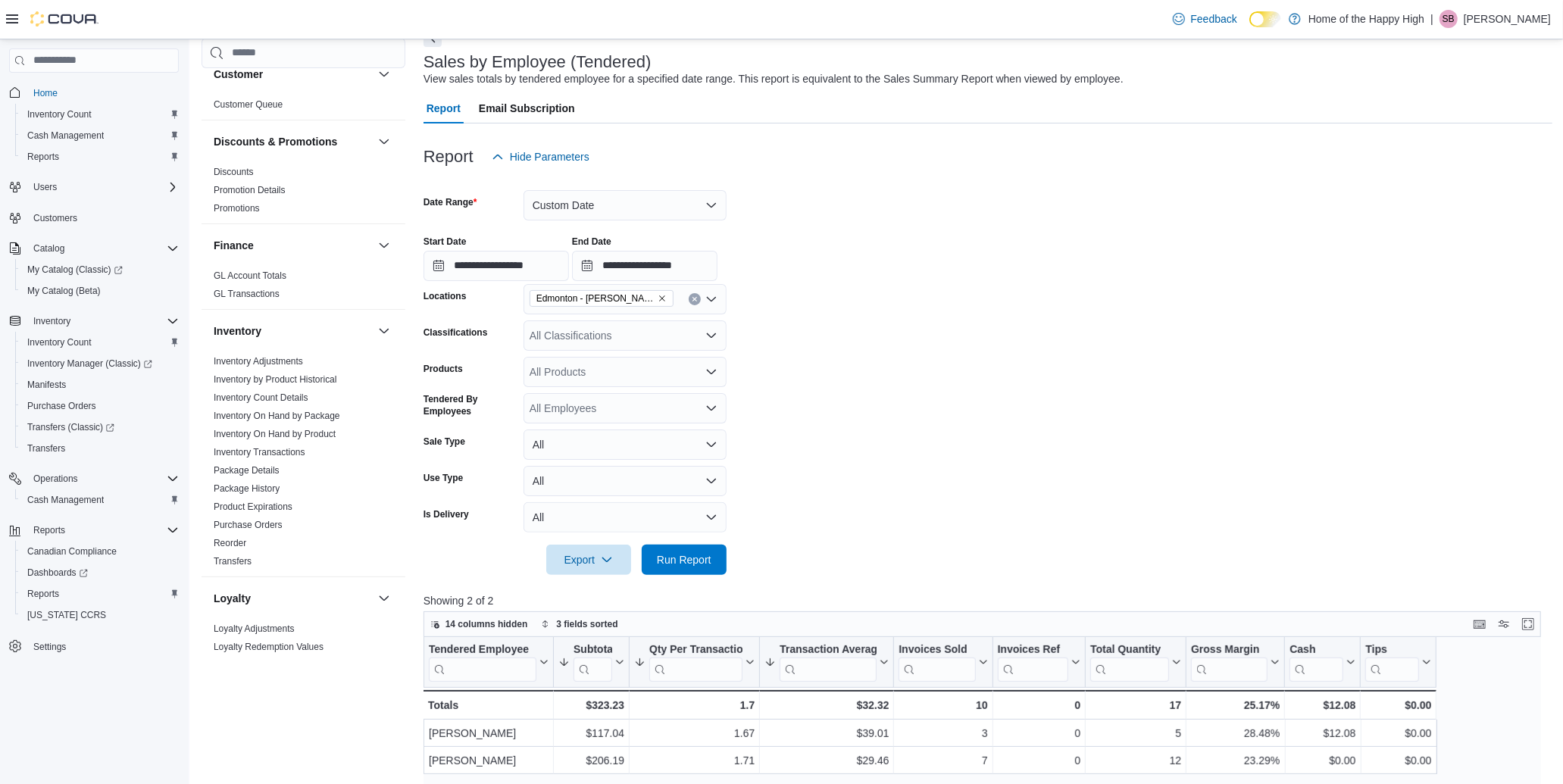
click at [708, 539] on div at bounding box center [988, 538] width 1129 height 12
click at [706, 548] on span "Run Report" at bounding box center [684, 559] width 67 height 30
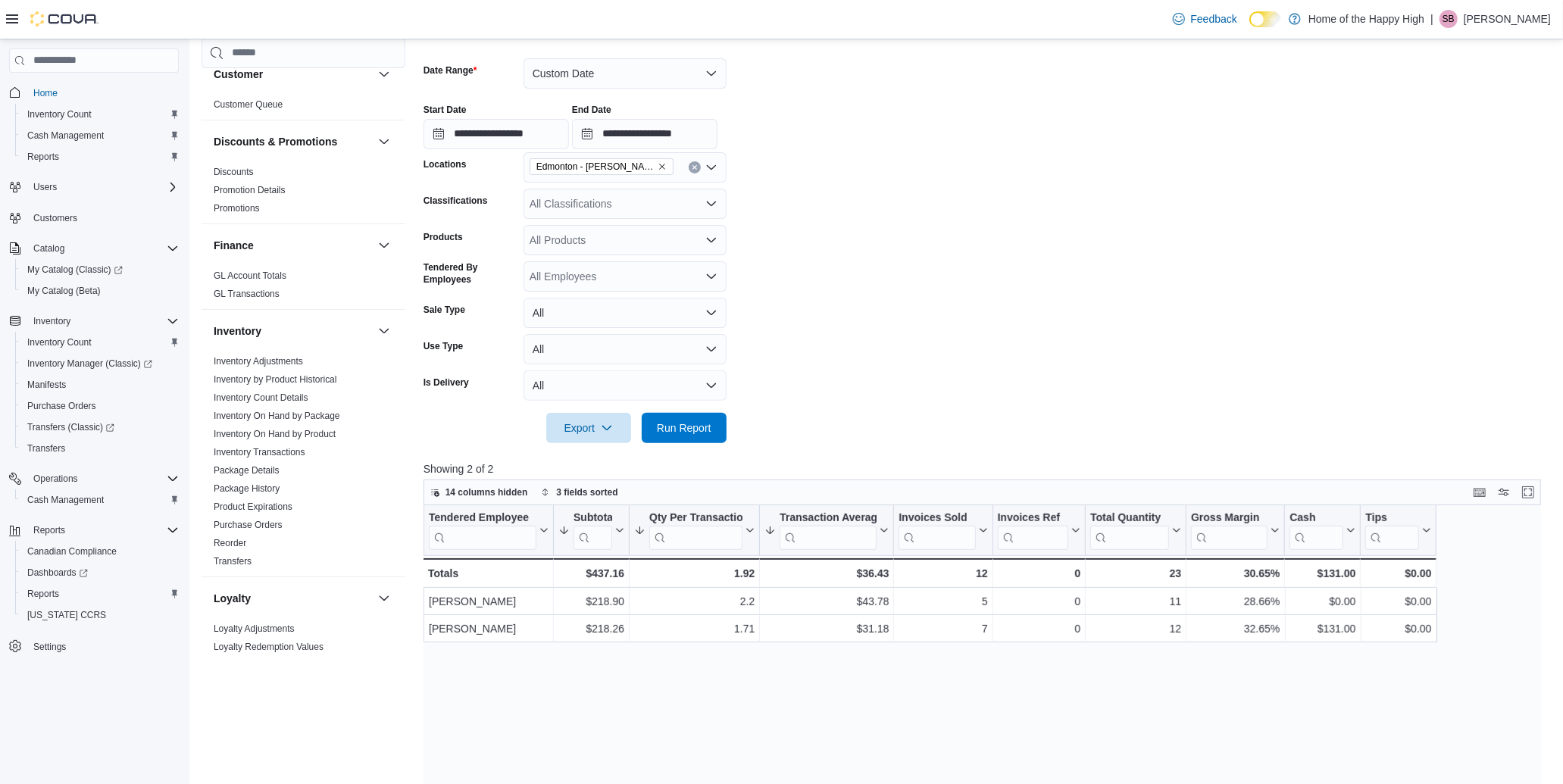
scroll to position [252, 0]
